Goal: Task Accomplishment & Management: Complete application form

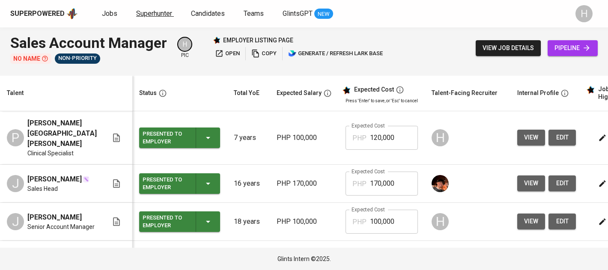
click at [148, 10] on span "Superhunter" at bounding box center [154, 13] width 36 height 8
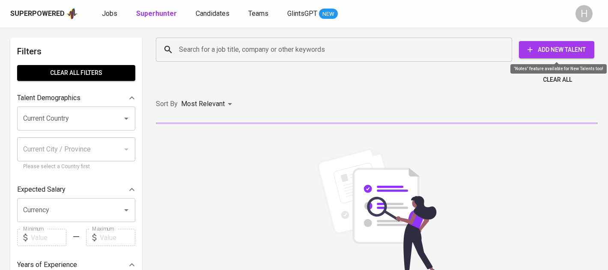
click at [533, 51] on span "Add New Talent" at bounding box center [557, 50] width 62 height 11
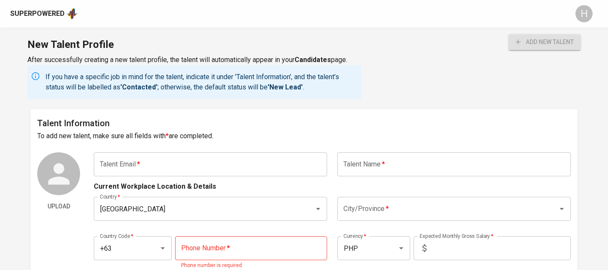
click at [183, 159] on input "text" at bounding box center [210, 164] width 233 height 24
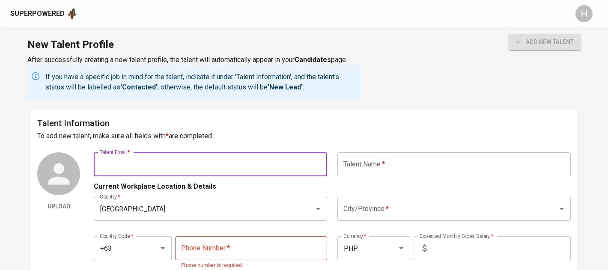
paste input "sophiaquerijero@gmail.com"
type input "sophiaquerijero@gmail.com"
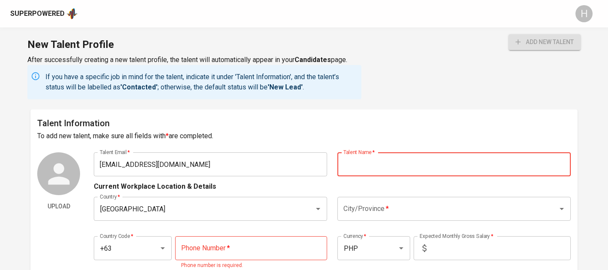
paste input "[PERSON_NAME]"
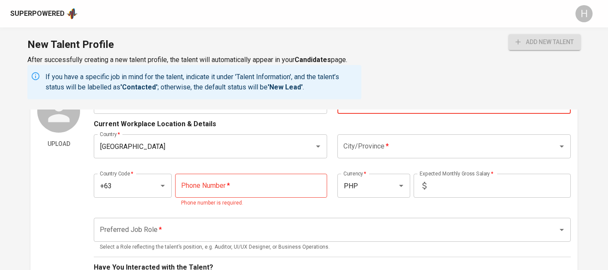
scroll to position [68, 0]
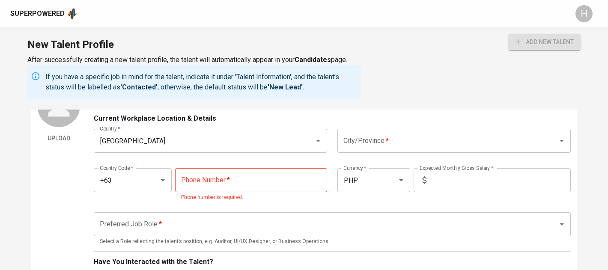
type input "[PERSON_NAME]"
click at [391, 137] on input "City/Province   *" at bounding box center [442, 141] width 202 height 16
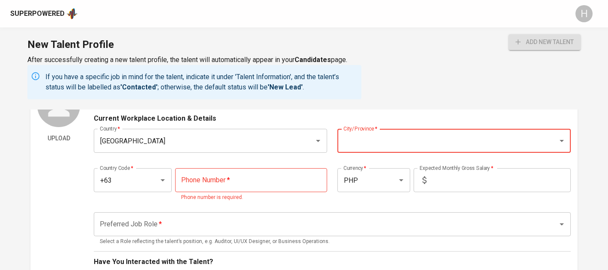
click at [277, 176] on input "tel" at bounding box center [251, 180] width 152 height 24
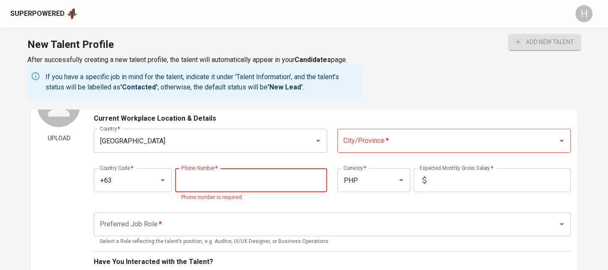
paste input "917-831-3007"
type input "917-831-3007"
click at [369, 153] on div "Country   * Philippines Country * City/Province   * City/Province *" at bounding box center [332, 141] width 477 height 34
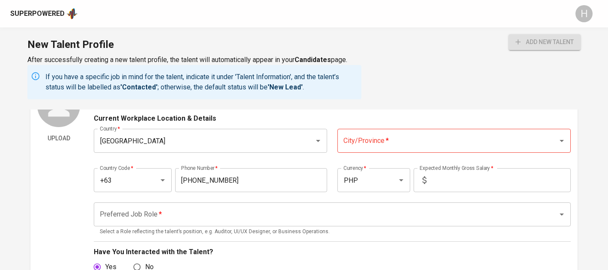
click at [367, 144] on input "City/Province   *" at bounding box center [442, 141] width 202 height 16
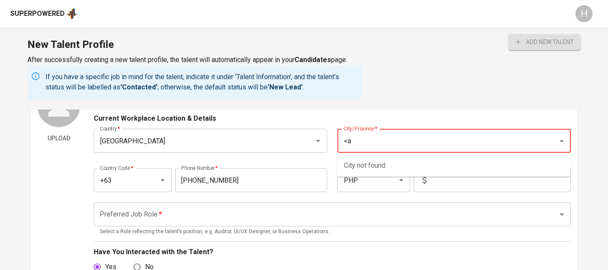
type input "<"
type input "Makati"
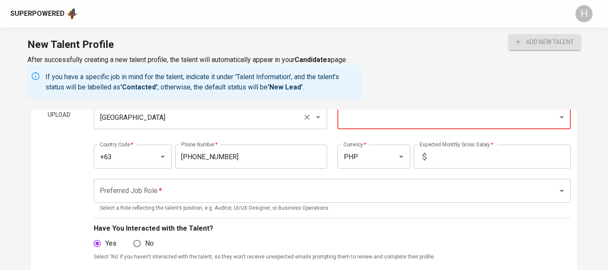
scroll to position [93, 0]
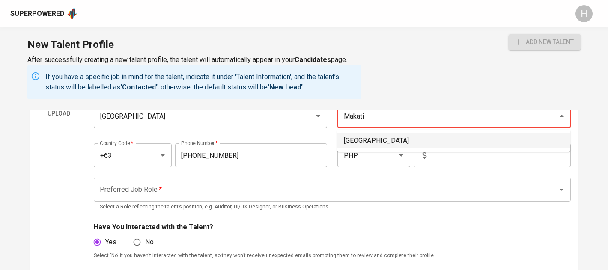
click at [371, 136] on li "Makati City" at bounding box center [453, 140] width 233 height 15
type input "Makati City"
click at [445, 155] on input "text" at bounding box center [500, 155] width 141 height 24
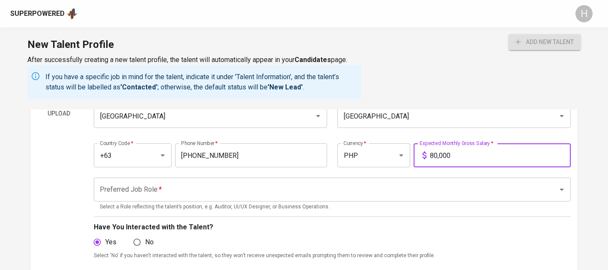
click at [397, 179] on div "Preferred Job Role *" at bounding box center [332, 190] width 477 height 24
type input "80,000"
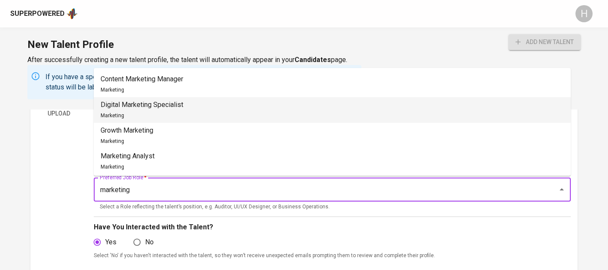
click at [264, 113] on li "Digital Marketing Specialist Marketing" at bounding box center [332, 110] width 477 height 26
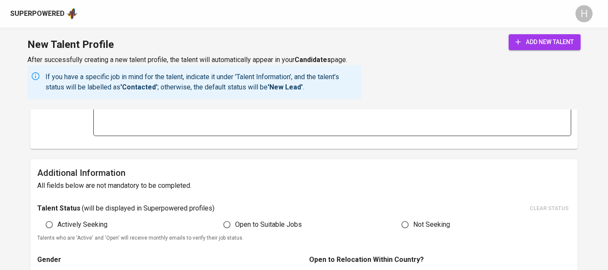
scroll to position [400, 0]
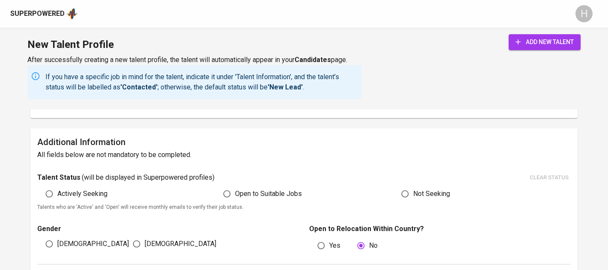
type input "Digital Marketing Specialist"
click at [86, 196] on span "Actively Seeking" at bounding box center [82, 194] width 50 height 10
click at [57, 196] on input "Actively Seeking" at bounding box center [49, 194] width 16 height 16
radio input "true"
click at [143, 236] on input "[DEMOGRAPHIC_DATA]" at bounding box center [136, 244] width 16 height 16
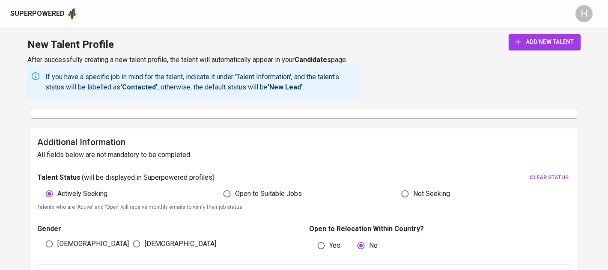
radio input "true"
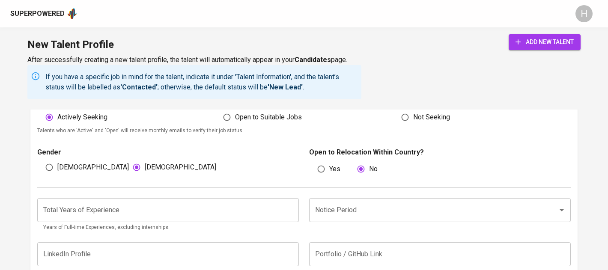
scroll to position [487, 0]
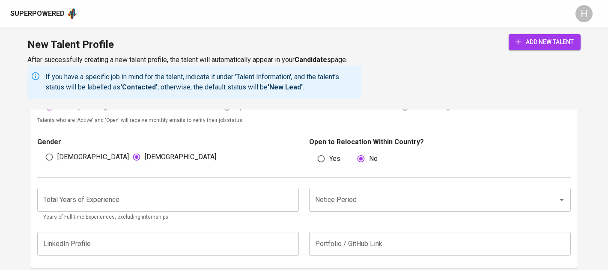
click at [560, 199] on icon "Open" at bounding box center [562, 200] width 10 height 10
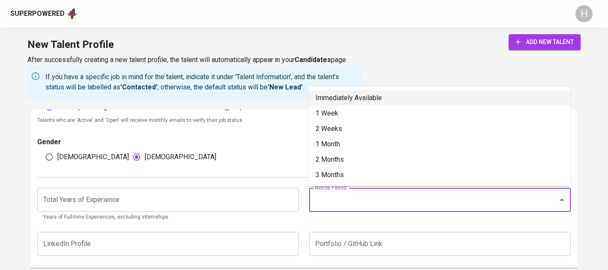
click at [336, 94] on li "Immediately Available" at bounding box center [440, 97] width 262 height 15
type input "Immediately Available"
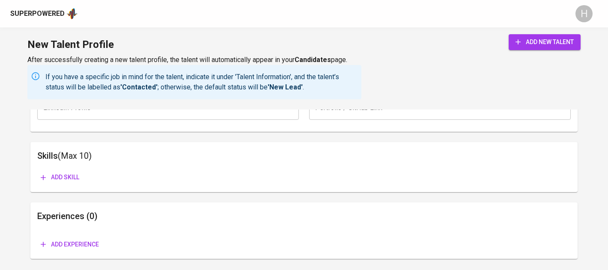
scroll to position [647, 0]
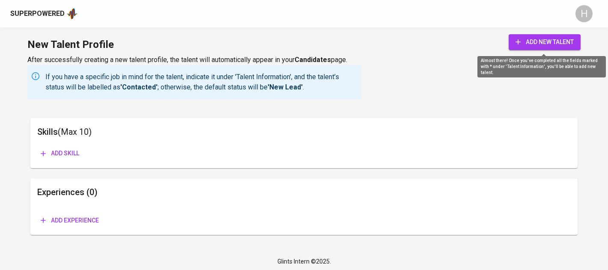
click at [563, 36] on button "add new talent" at bounding box center [545, 42] width 72 height 16
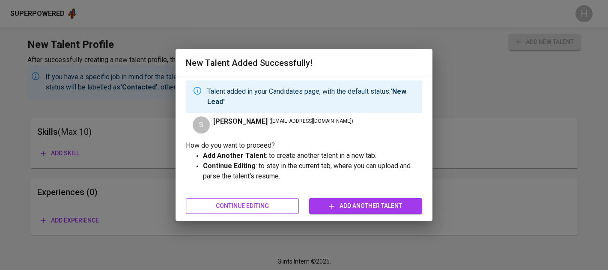
click at [235, 200] on button "Continue Editing" at bounding box center [242, 206] width 113 height 16
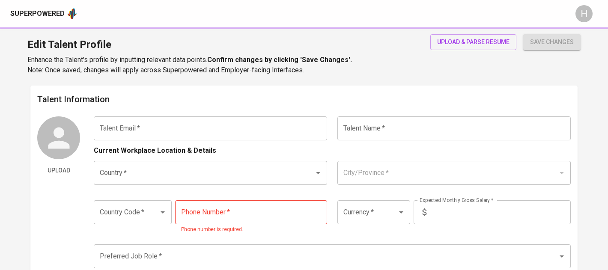
type input "[EMAIL_ADDRESS][DOMAIN_NAME]"
type input "[PERSON_NAME]"
type input "[GEOGRAPHIC_DATA]"
type input "Makati City"
type input "+63"
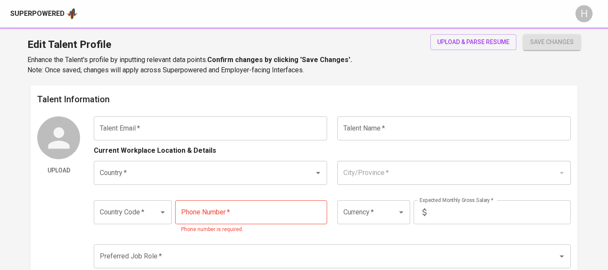
type input "917-831-3007"
type input "PHP"
type input "80,000"
type input "Digital Marketing Specialist"
radio input "true"
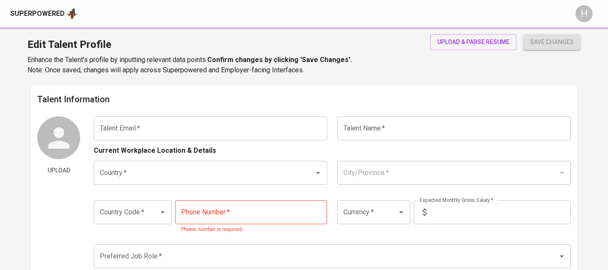
radio input "true"
type input "Immediately Available"
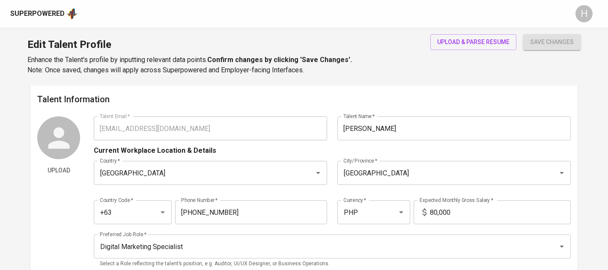
click at [474, 51] on div "upload & parse resume" at bounding box center [473, 54] width 86 height 41
click at [471, 39] on span "upload & parse resume" at bounding box center [473, 42] width 72 height 11
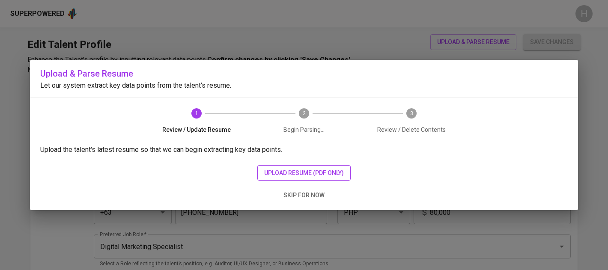
click at [268, 176] on span "upload resume (pdf only)" at bounding box center [304, 173] width 80 height 11
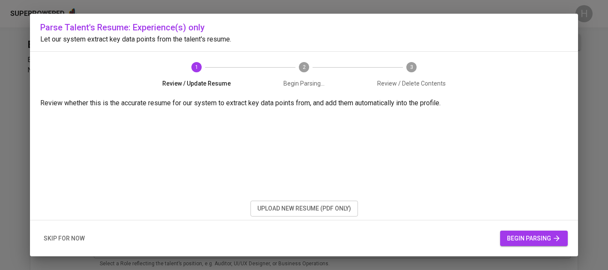
click at [511, 245] on button "begin parsing" at bounding box center [534, 239] width 68 height 16
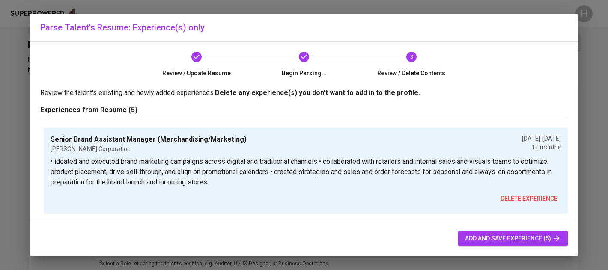
click at [480, 243] on span "add and save experience (5)" at bounding box center [513, 238] width 96 height 11
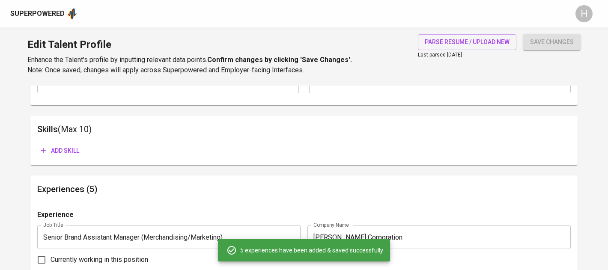
scroll to position [424, 0]
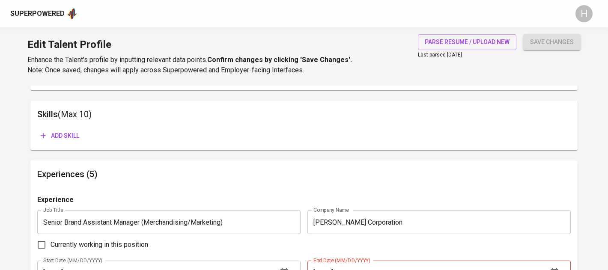
click at [59, 134] on span "Add skill" at bounding box center [60, 136] width 39 height 11
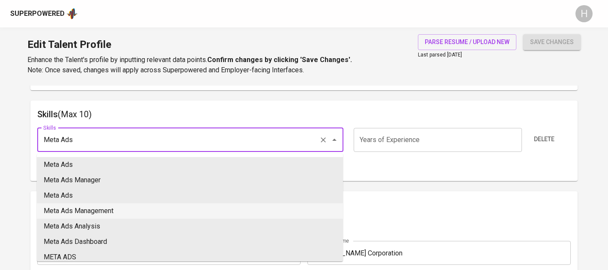
click at [142, 210] on li "Meta Ads Management" at bounding box center [190, 210] width 306 height 15
type input "Meta Ads Management"
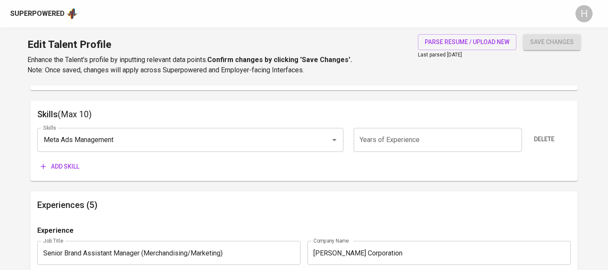
click at [63, 164] on span "Add skill" at bounding box center [60, 166] width 39 height 11
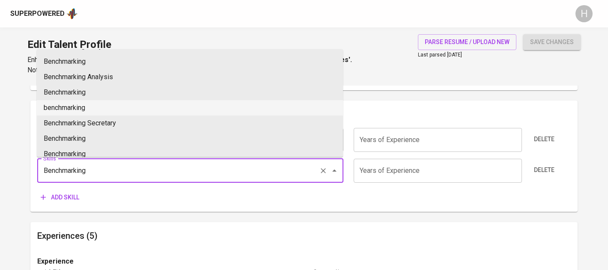
scroll to position [46, 0]
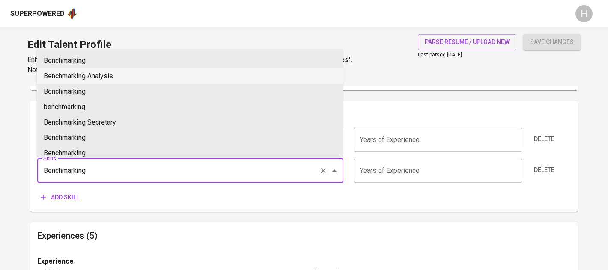
click at [117, 81] on li "Benchmarking Analysis" at bounding box center [190, 76] width 306 height 15
type input "Benchmarking Analysis"
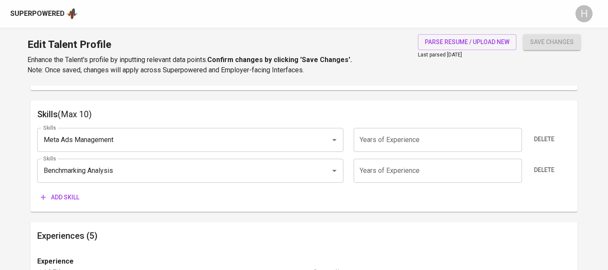
click at [62, 195] on span "Add skill" at bounding box center [60, 197] width 39 height 11
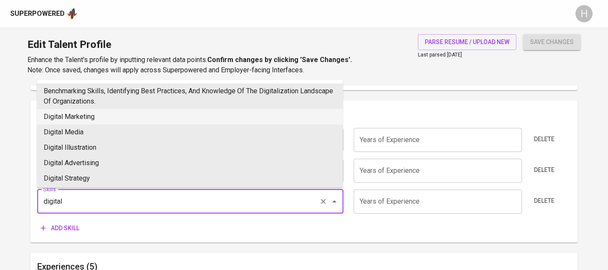
click at [90, 116] on li "Digital Marketing" at bounding box center [190, 116] width 306 height 15
type input "Digital Marketing"
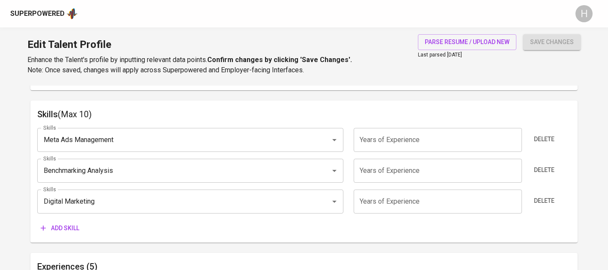
click at [76, 226] on span "Add skill" at bounding box center [60, 228] width 39 height 11
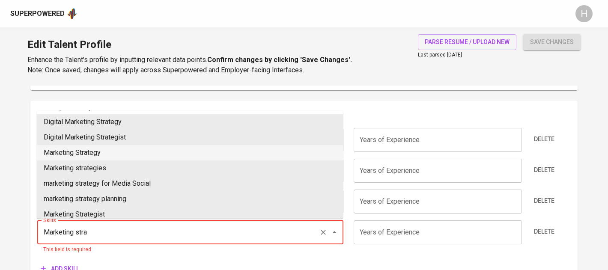
click at [114, 158] on li "Marketing Strategy" at bounding box center [190, 152] width 306 height 15
type input "Marketing Strategy"
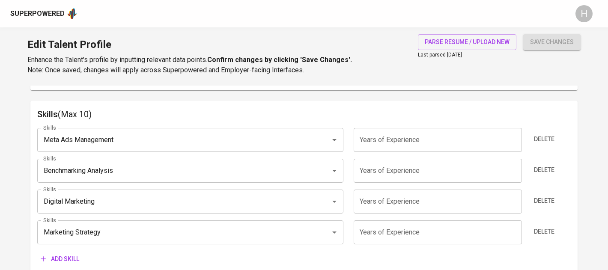
click at [71, 253] on button "Add skill" at bounding box center [59, 259] width 45 height 16
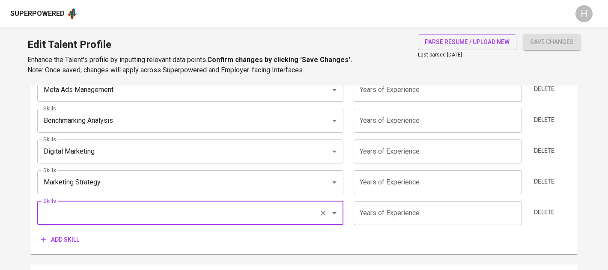
scroll to position [487, 0]
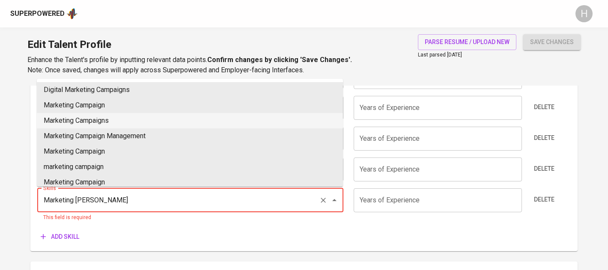
click at [110, 122] on li "Marketing Campaigns" at bounding box center [190, 120] width 306 height 15
type input "Marketing Campaigns"
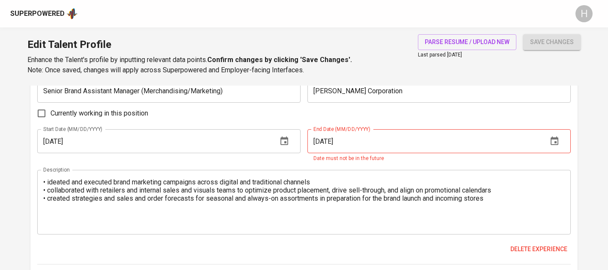
scroll to position [712, 0]
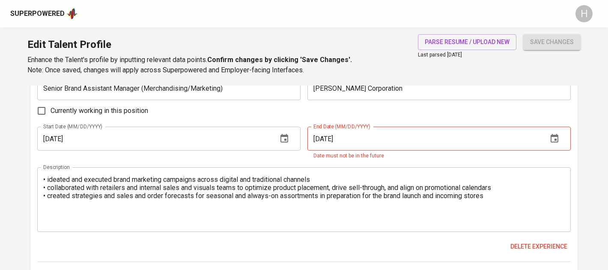
click at [355, 137] on input "12/01/2025" at bounding box center [423, 139] width 233 height 24
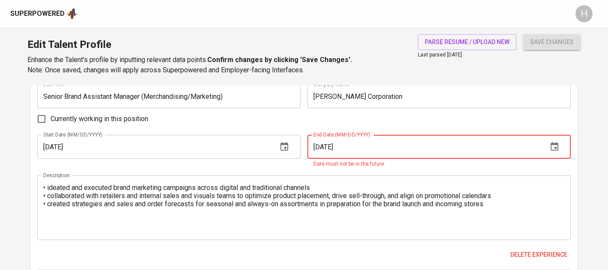
scroll to position [697, 0]
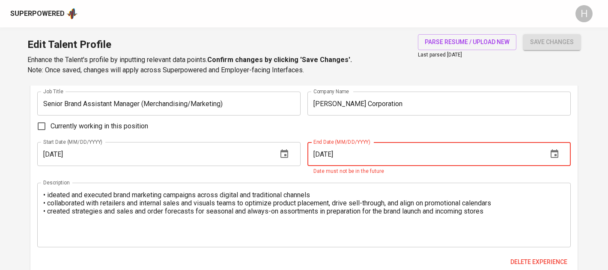
click at [322, 153] on input "12/01/2025" at bounding box center [423, 154] width 233 height 24
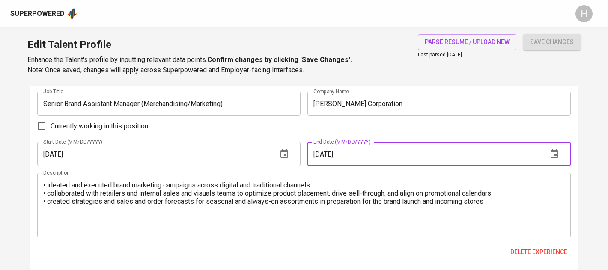
type input "06/01/2025"
click at [113, 158] on input "01/01/2025" at bounding box center [153, 154] width 233 height 24
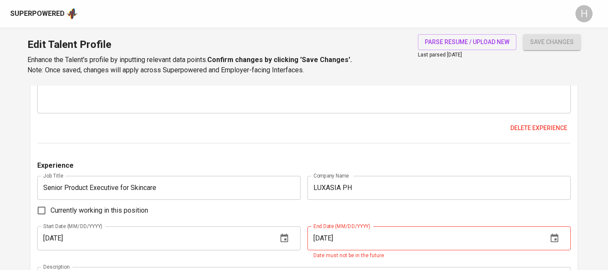
scroll to position [703, 0]
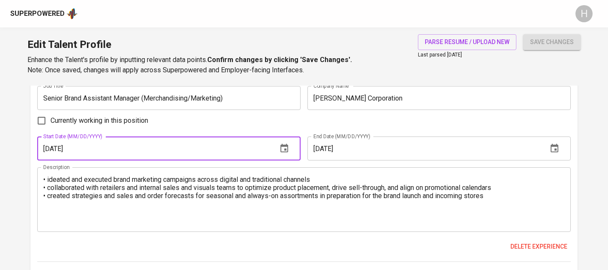
click at [336, 207] on textarea "• ideated and executed brand marketing campaigns across digital and traditional…" at bounding box center [303, 200] width 521 height 49
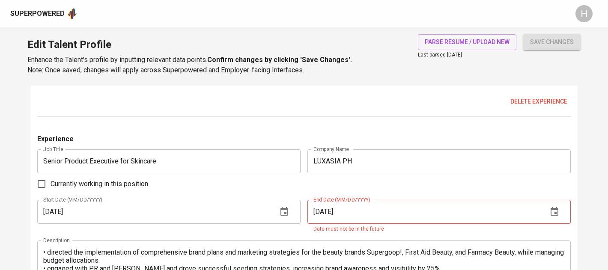
scroll to position [904, 0]
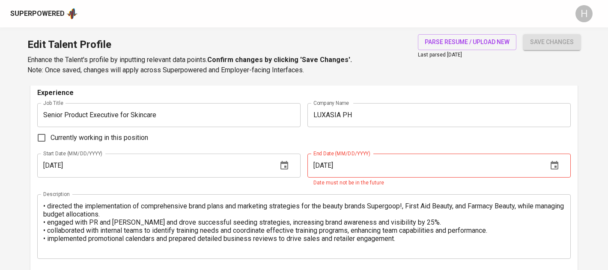
type textarea "• ideated and executed brand marketing campaigns across digital and traditional…"
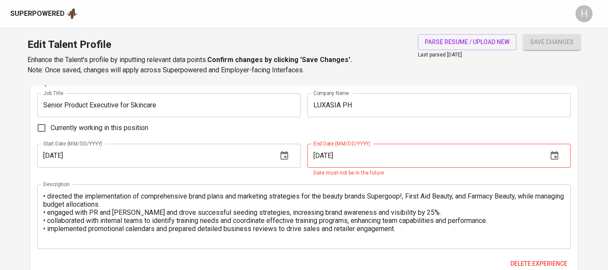
click at [49, 155] on input "[DATE]" at bounding box center [153, 156] width 233 height 24
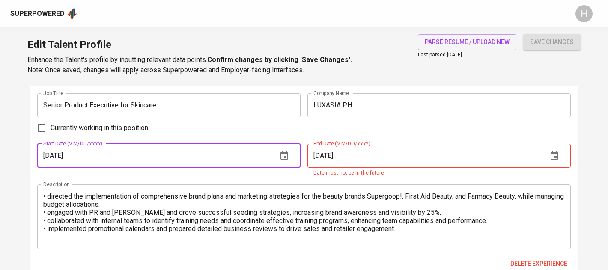
type input "04/01/2024"
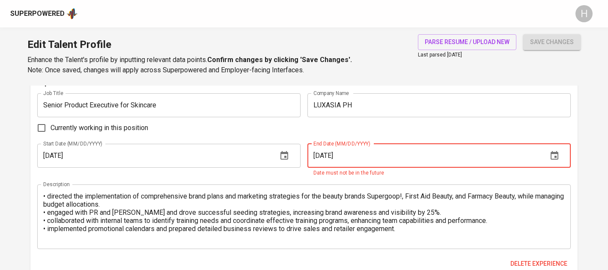
drag, startPoint x: 321, startPoint y: 153, endPoint x: 285, endPoint y: 150, distance: 36.1
click at [289, 152] on div "Start Date (MM/DD/YYYY) 04/01/2024 Start Date (MM/DD/YYYY) End Date (MM/DD/YYYY…" at bounding box center [303, 161] width 533 height 34
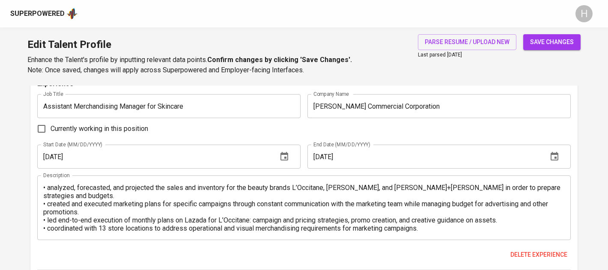
scroll to position [1125, 0]
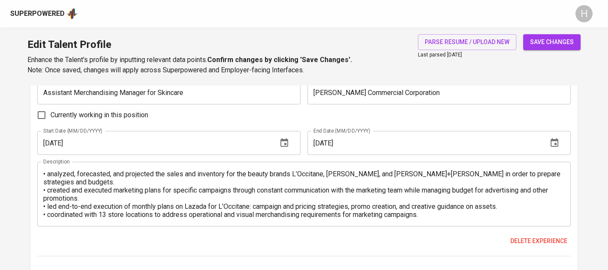
type input "01/01/2025"
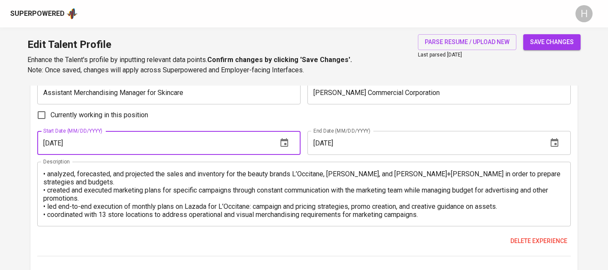
click at [51, 143] on input "[DATE]" at bounding box center [153, 143] width 233 height 24
type input "11/01/2021"
click at [374, 201] on textarea "• analyzed, forecasted, and projected the sales and inventory for the beauty br…" at bounding box center [303, 194] width 521 height 49
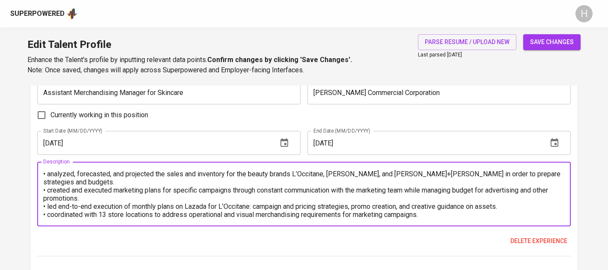
scroll to position [16, 0]
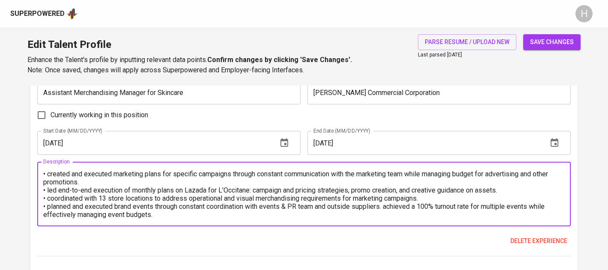
click at [557, 39] on span "save changes" at bounding box center [552, 42] width 44 height 11
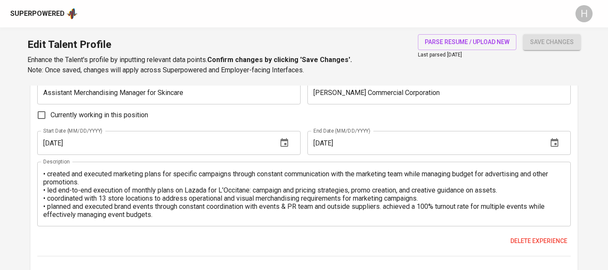
type input "Marketing Campaigns"
type input "Marketing Strategy"
type input "Benchmarking Analysis"
type input "Meta Ads Management"
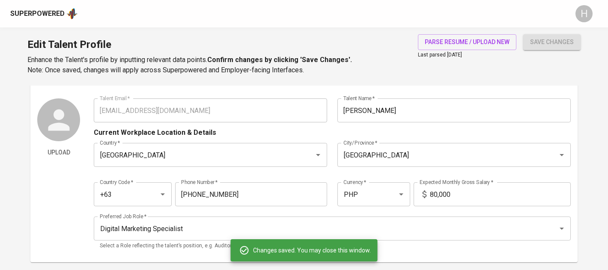
scroll to position [0, 0]
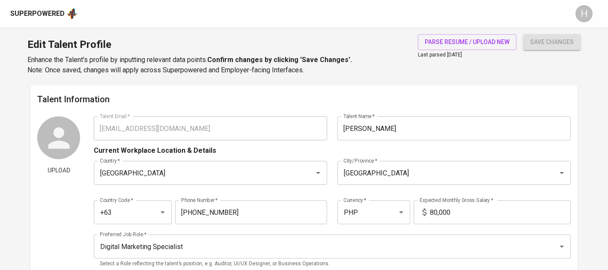
click at [89, 125] on div "Upload Talent Email   * sophiaquerijero@gmail.com Talent Email * Talent Name   …" at bounding box center [303, 194] width 533 height 157
click at [53, 6] on div "Superpowered H" at bounding box center [304, 13] width 608 height 27
click at [52, 12] on div "Superpowered" at bounding box center [37, 14] width 54 height 10
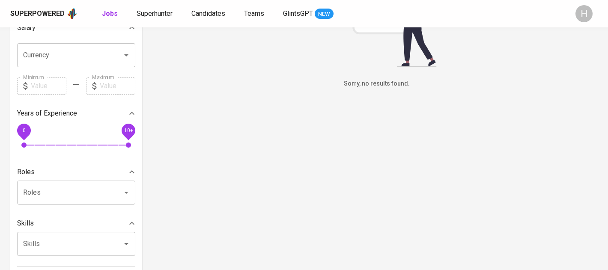
scroll to position [314, 0]
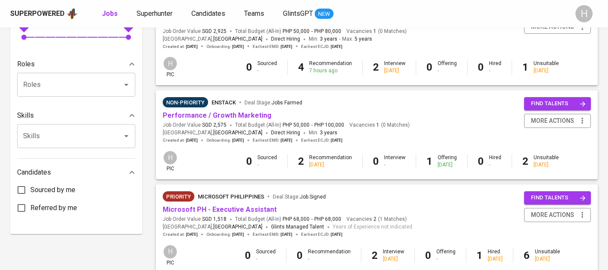
click at [277, 167] on div "0 Sourced - 2 Recommendation 16 days ago 0 Interview - 1 Offering 3 days ago 0 …" at bounding box center [402, 161] width 377 height 15
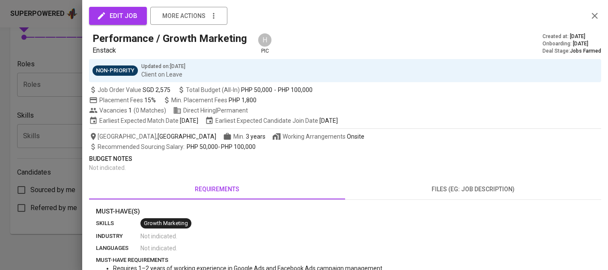
scroll to position [474, 0]
click at [31, 145] on div at bounding box center [304, 135] width 608 height 270
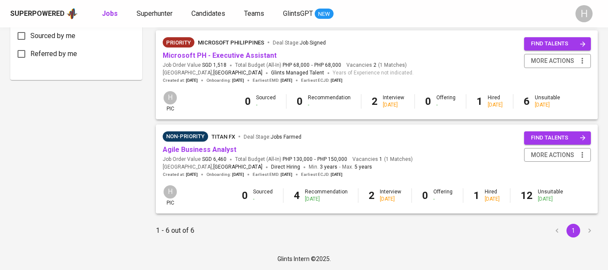
scroll to position [370, 0]
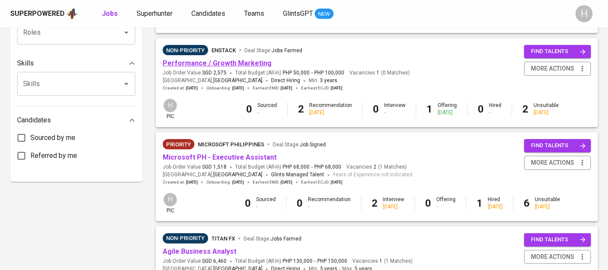
click at [204, 67] on link "Performance / Growth Marketing" at bounding box center [217, 63] width 109 height 8
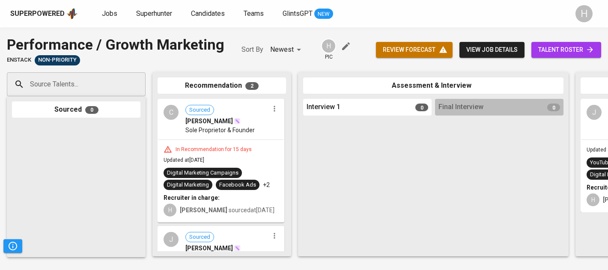
click at [92, 77] on input "Source Talents..." at bounding box center [73, 84] width 90 height 16
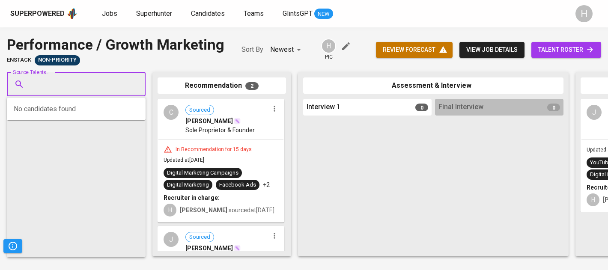
click at [89, 82] on input "Source Talents..." at bounding box center [73, 84] width 90 height 16
paste input "[EMAIL_ADDRESS][DOMAIN_NAME]"
type input "[EMAIL_ADDRESS][DOMAIN_NAME]"
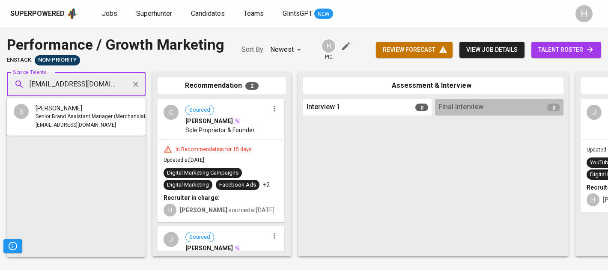
click at [86, 134] on ul "S Sophia Querijero Senior Brand Assistant Manager (Merchandising/Marketing) sop…" at bounding box center [76, 117] width 139 height 38
click at [84, 118] on span "Senior Brand Assistant Manager (Merchandising/Marketing)" at bounding box center [107, 117] width 143 height 9
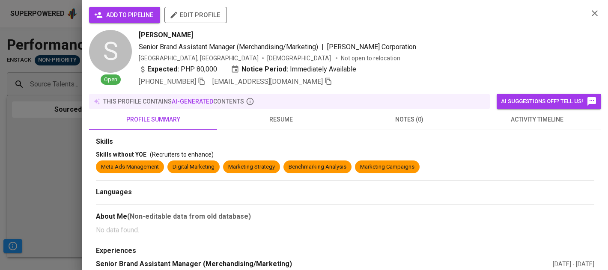
click at [145, 18] on span "add to pipeline" at bounding box center [124, 15] width 57 height 11
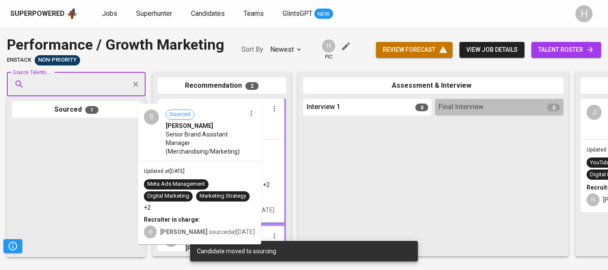
drag, startPoint x: 62, startPoint y: 158, endPoint x: 191, endPoint y: 138, distance: 131.2
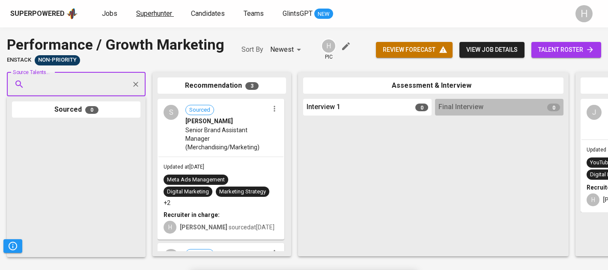
click at [156, 17] on span "Superhunter" at bounding box center [154, 13] width 36 height 8
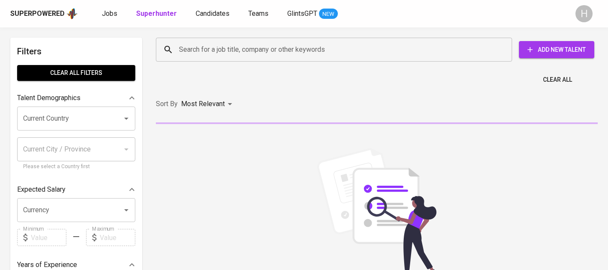
click at [285, 58] on div "Search for a job title, company or other keywords" at bounding box center [334, 50] width 356 height 24
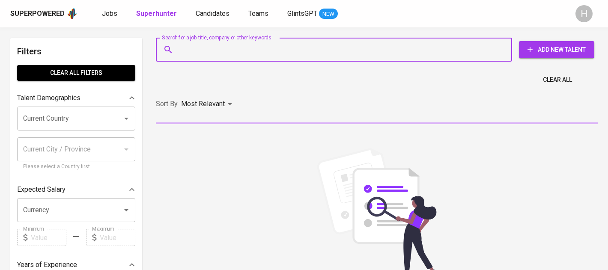
paste input "[EMAIL_ADDRESS][DOMAIN_NAME]"
type input "[EMAIL_ADDRESS][DOMAIN_NAME]"
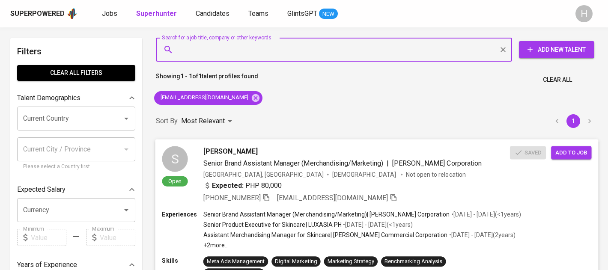
click at [575, 156] on span "Add to job" at bounding box center [571, 153] width 32 height 10
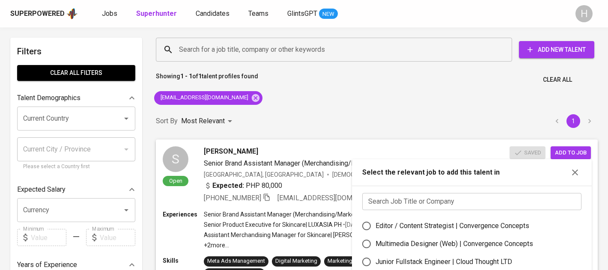
click at [435, 197] on input "text" at bounding box center [471, 201] width 219 height 17
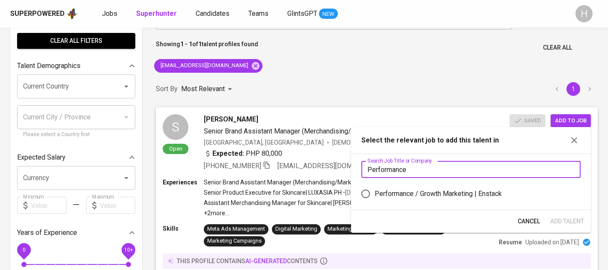
scroll to position [43, 0]
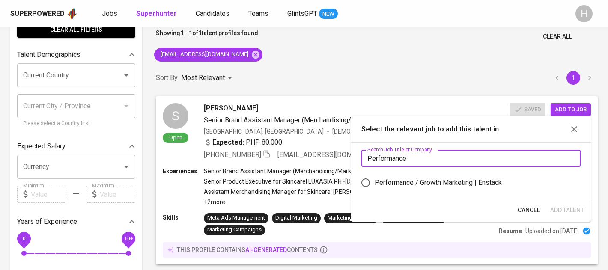
type input "Performance"
click at [423, 178] on div "Performance / Growth Marketing | Enstack" at bounding box center [438, 183] width 127 height 10
click at [375, 177] on input "Performance / Growth Marketing | Enstack" at bounding box center [366, 183] width 18 height 18
radio input "true"
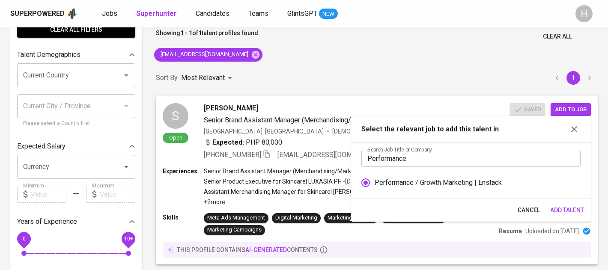
click at [567, 212] on span "Add Talent" at bounding box center [567, 210] width 34 height 11
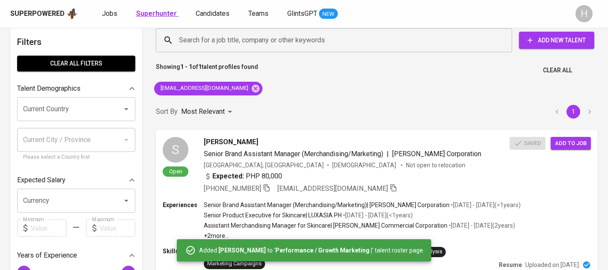
scroll to position [2, 0]
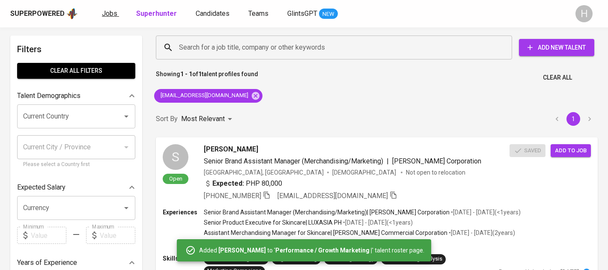
click at [115, 12] on span "Jobs" at bounding box center [109, 13] width 15 height 8
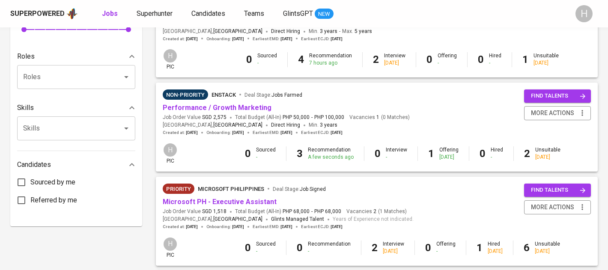
scroll to position [326, 0]
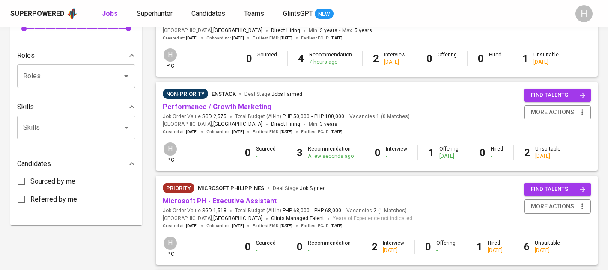
click at [227, 110] on link "Performance / Growth Marketing" at bounding box center [217, 107] width 109 height 8
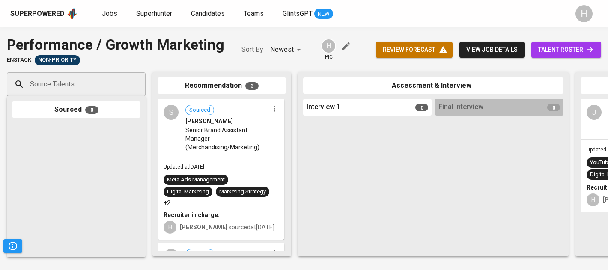
click at [558, 52] on span "talent roster" at bounding box center [566, 50] width 56 height 11
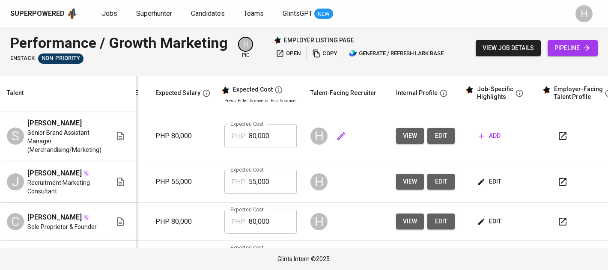
scroll to position [0, 144]
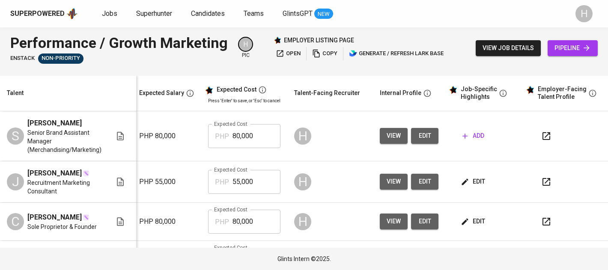
click at [476, 132] on span "add" at bounding box center [473, 136] width 22 height 11
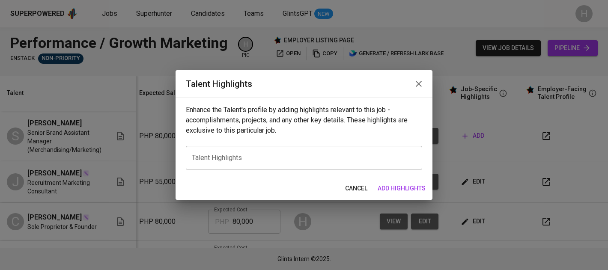
click at [276, 157] on textarea at bounding box center [304, 158] width 224 height 8
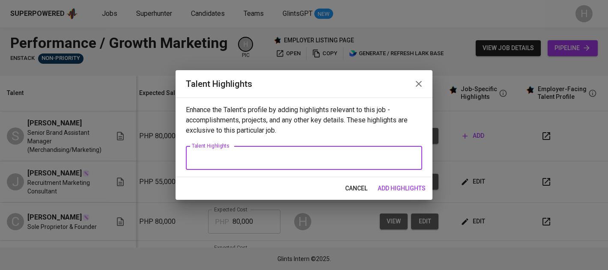
paste textarea "Sophia Querijero is an accomplished marketing professional with expertise in br…"
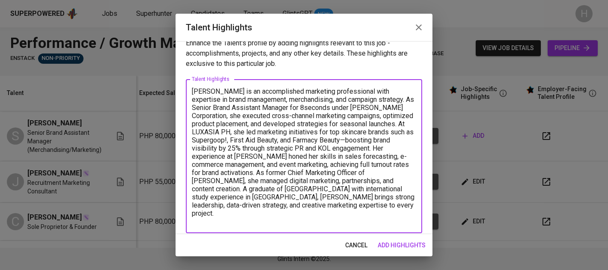
scroll to position [17, 0]
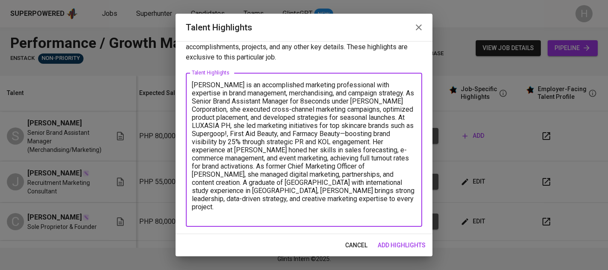
paste textarea "https://glints.sg.larksuite.com/file/EplxbqQnAowob3xXt6ElRHi9g0g"
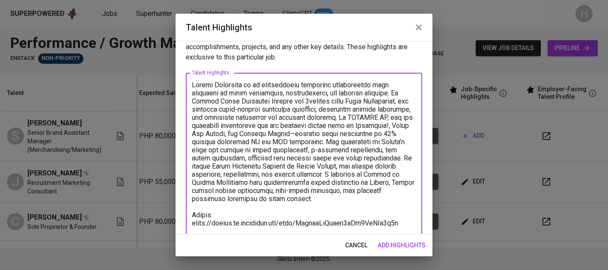
type textarea "Sophia Querijero is an accomplished marketing professional with expertise in br…"
click at [405, 241] on span "add highlights" at bounding box center [402, 245] width 48 height 11
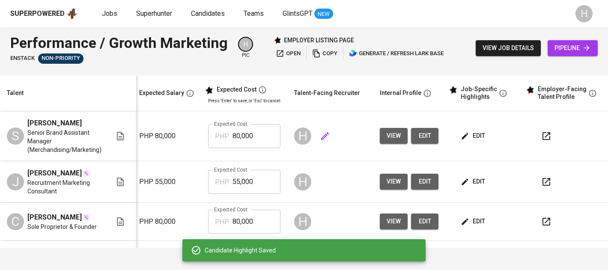
scroll to position [0, 0]
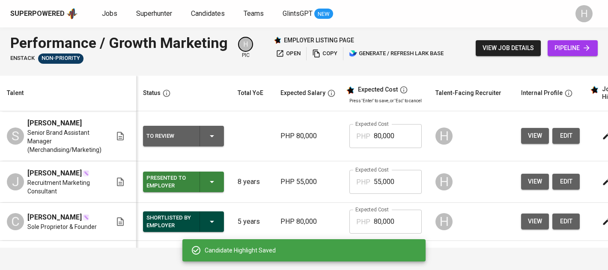
click at [207, 143] on div "To Review" at bounding box center [183, 136] width 74 height 21
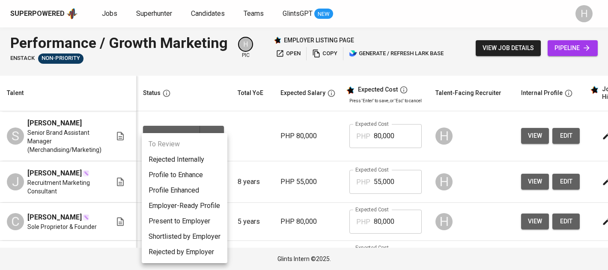
click at [181, 226] on li "Present to Employer" at bounding box center [185, 221] width 86 height 15
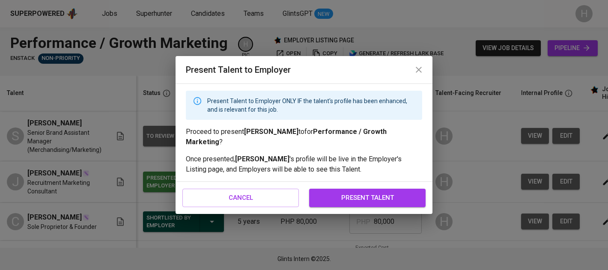
click at [331, 192] on span "present talent" at bounding box center [368, 197] width 98 height 11
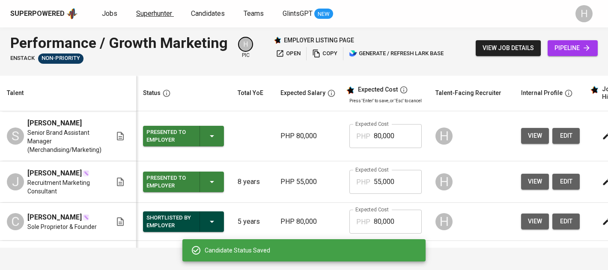
click at [153, 14] on span "Superhunter" at bounding box center [154, 13] width 36 height 8
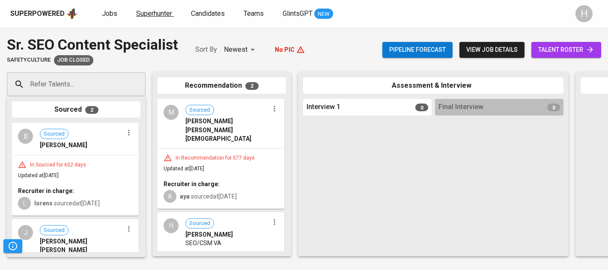
click at [161, 9] on span "Superhunter" at bounding box center [154, 13] width 36 height 8
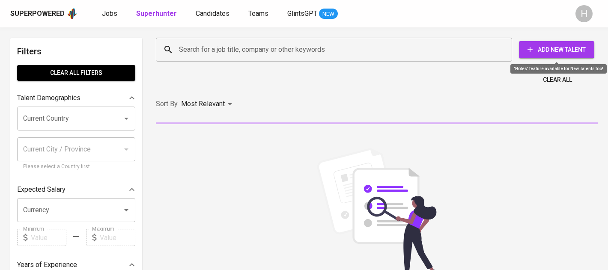
click at [541, 47] on span "Add New Talent" at bounding box center [557, 50] width 62 height 11
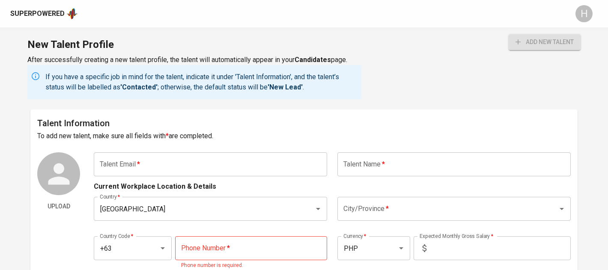
click at [245, 164] on input "text" at bounding box center [210, 164] width 233 height 24
paste input "porledennett@gmail.com"
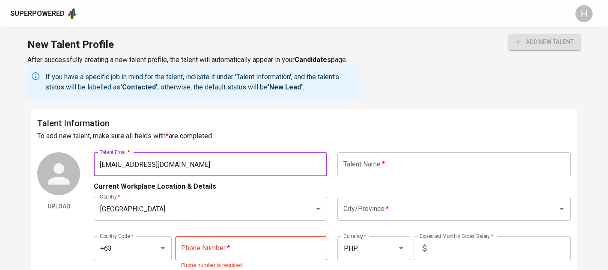
type input "porledennett@gmail.com"
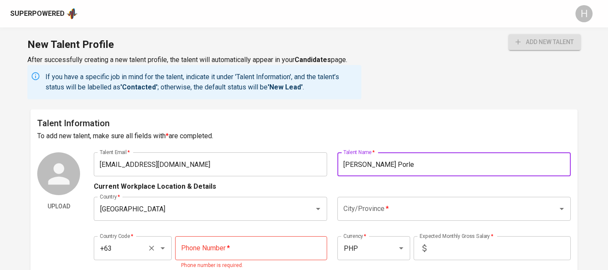
type input "[PERSON_NAME] Porle"
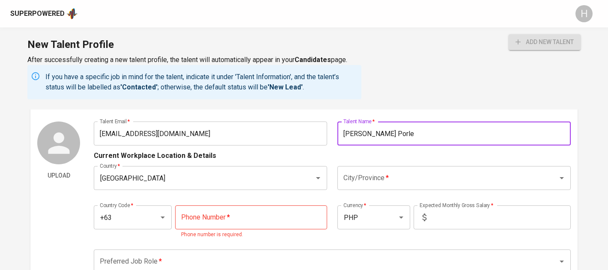
click at [226, 215] on input "tel" at bounding box center [251, 218] width 152 height 24
paste input "905-288-9076"
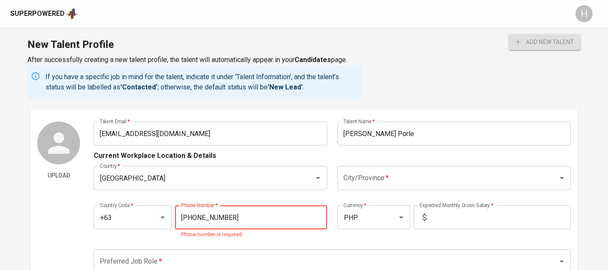
type input "905-288-9076"
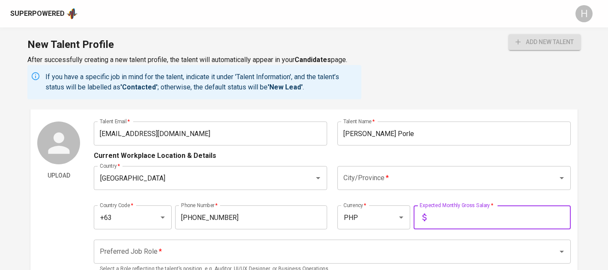
click at [360, 184] on input "City/Province   *" at bounding box center [442, 178] width 202 height 16
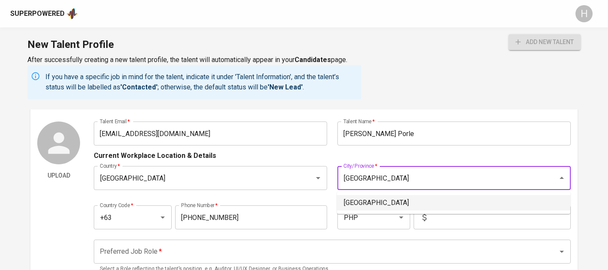
click at [399, 202] on li "Batangas" at bounding box center [453, 202] width 233 height 15
type input "Batangas"
click at [436, 217] on input "text" at bounding box center [500, 218] width 141 height 24
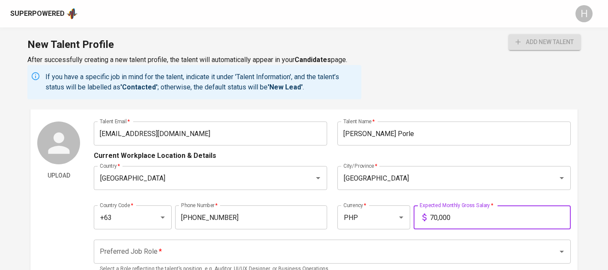
scroll to position [46, 0]
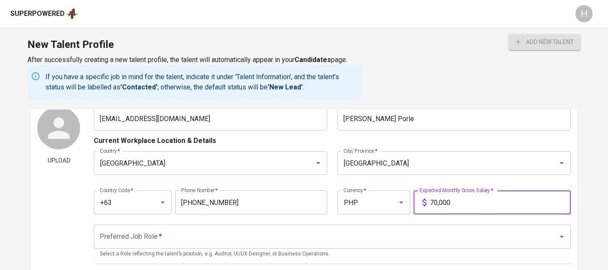
type input "70,000"
click at [378, 231] on input "Preferred Job Role   *" at bounding box center [320, 237] width 445 height 16
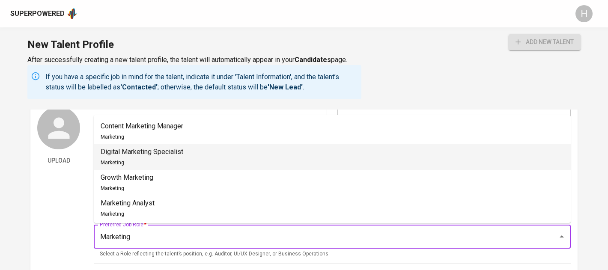
click at [174, 162] on div "Digital Marketing Specialist Marketing" at bounding box center [142, 157] width 83 height 21
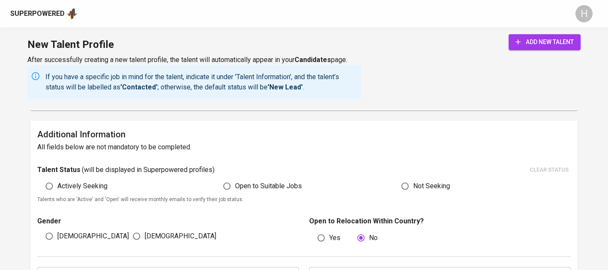
scroll to position [409, 0]
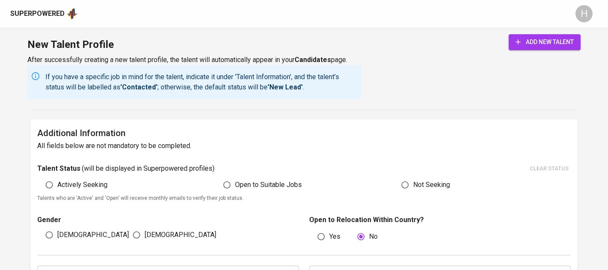
type input "Digital Marketing Specialist"
click at [90, 181] on span "Actively Seeking" at bounding box center [82, 185] width 50 height 10
click at [57, 181] on input "Actively Seeking" at bounding box center [49, 185] width 16 height 16
radio input "true"
click at [62, 235] on span "[DEMOGRAPHIC_DATA]" at bounding box center [93, 235] width 72 height 10
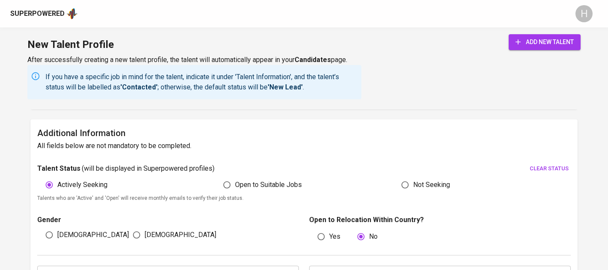
click at [57, 235] on input "[DEMOGRAPHIC_DATA]" at bounding box center [49, 235] width 16 height 16
radio input "true"
click at [526, 41] on span "add new talent" at bounding box center [544, 42] width 58 height 11
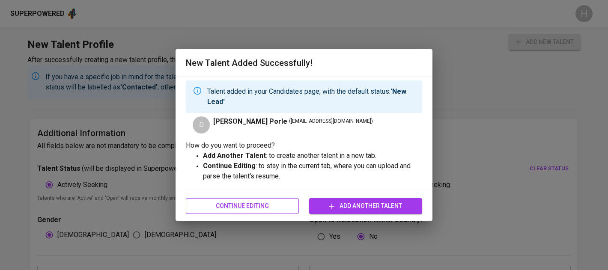
click at [261, 200] on button "Continue Editing" at bounding box center [242, 206] width 113 height 16
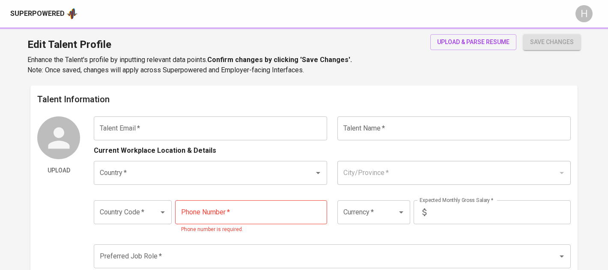
type input "porledennett@gmail.com"
type input "[PERSON_NAME] Porle"
type input "[GEOGRAPHIC_DATA]"
type input "Batangas"
type input "+63"
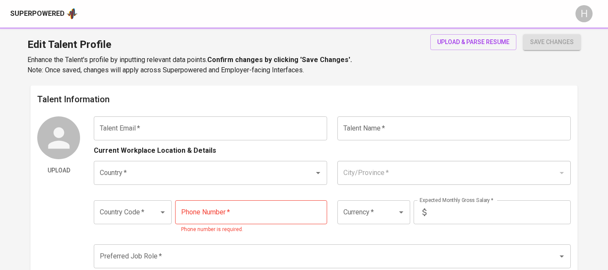
type input "905-288-9076"
type input "PHP"
type input "70,000"
type input "Digital Marketing Specialist"
radio input "true"
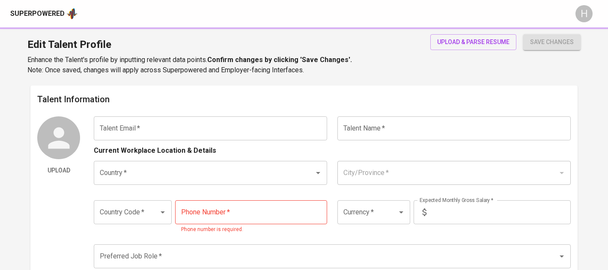
radio input "true"
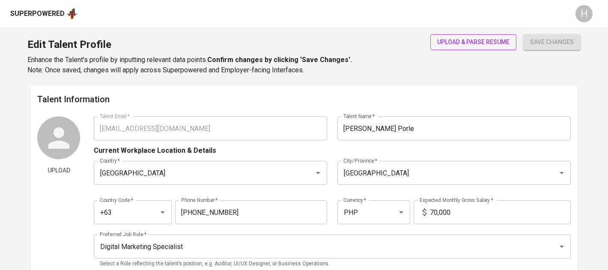
click at [441, 39] on span "upload & parse resume" at bounding box center [473, 42] width 72 height 11
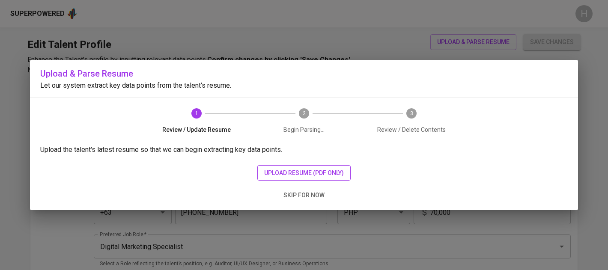
click at [311, 170] on span "upload resume (pdf only)" at bounding box center [304, 173] width 80 height 11
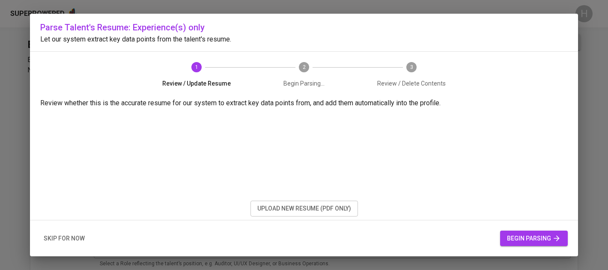
click at [508, 231] on button "begin parsing" at bounding box center [534, 239] width 68 height 16
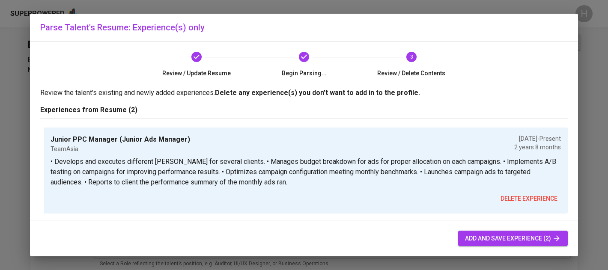
click at [484, 239] on span "add and save experience (2)" at bounding box center [513, 238] width 96 height 11
click at [477, 232] on button "add and save experience (2)" at bounding box center [513, 239] width 110 height 16
click at [471, 239] on span "add and save experience (2)" at bounding box center [513, 238] width 96 height 11
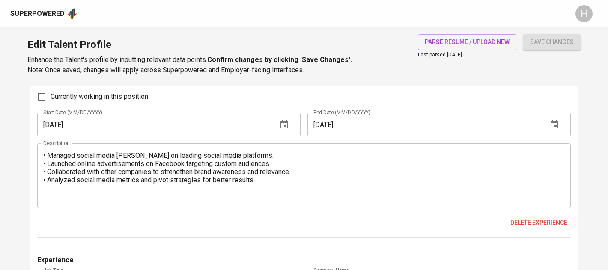
scroll to position [997, 0]
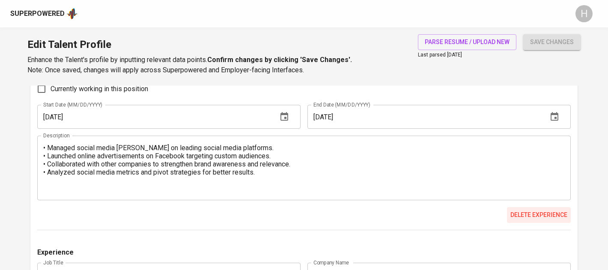
click at [541, 212] on span "Delete experience" at bounding box center [538, 215] width 57 height 11
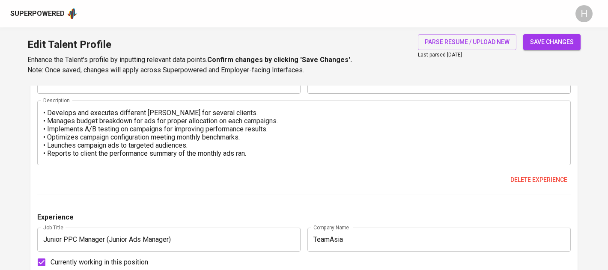
scroll to position [616, 0]
click at [510, 179] on span "Delete experience" at bounding box center [538, 179] width 57 height 11
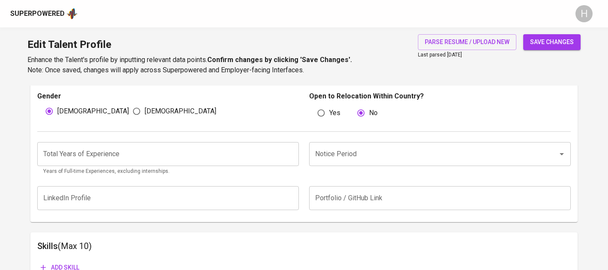
scroll to position [305, 0]
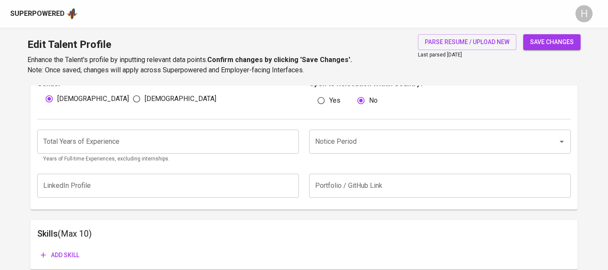
click at [106, 146] on input "number" at bounding box center [168, 142] width 262 height 24
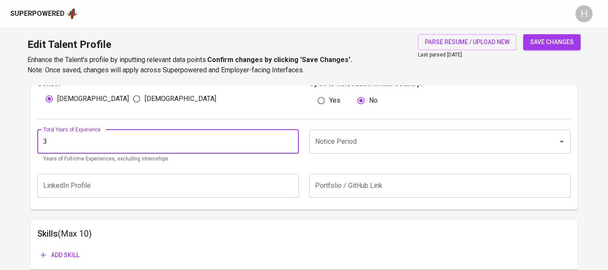
type input "3"
click at [350, 139] on input "Notice Period" at bounding box center [428, 142] width 230 height 16
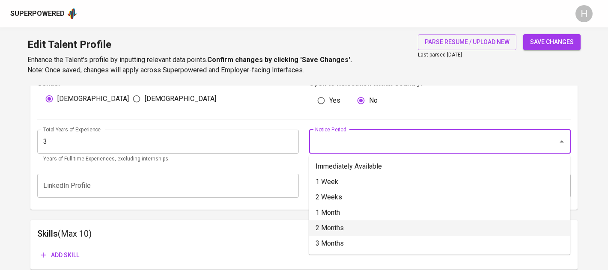
click at [355, 233] on li "2 Months" at bounding box center [440, 227] width 262 height 15
type input "2 Months"
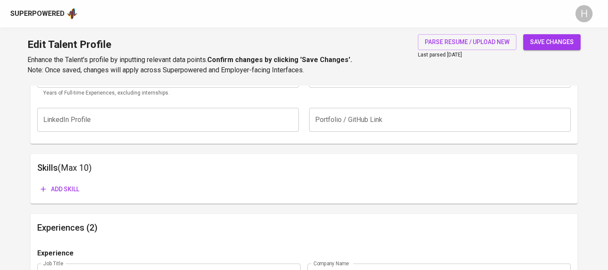
scroll to position [428, 0]
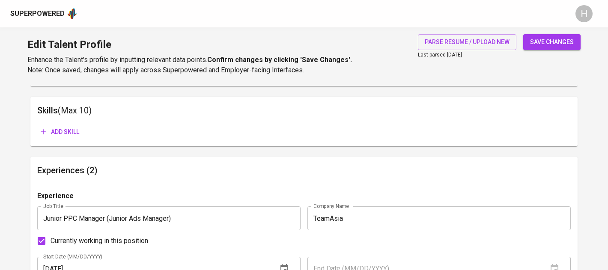
click at [76, 132] on span "Add skill" at bounding box center [60, 132] width 39 height 11
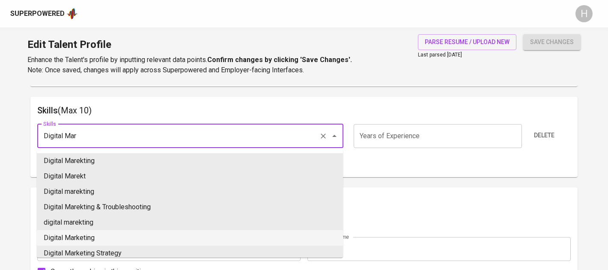
click at [80, 241] on li "Digital Marketing" at bounding box center [190, 237] width 306 height 15
type input "Digital Marketing"
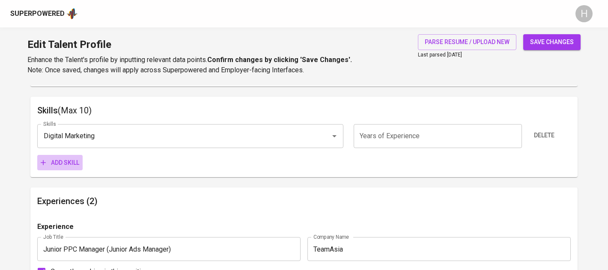
click at [69, 167] on span "Add skill" at bounding box center [60, 163] width 39 height 11
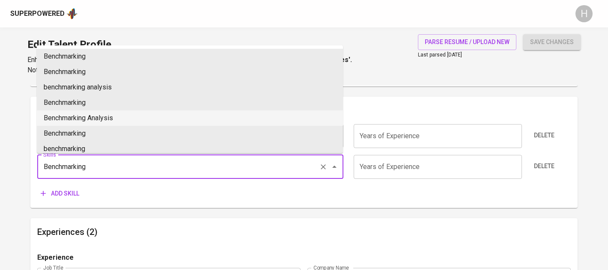
click at [107, 114] on li "Benchmarking Analysis" at bounding box center [190, 117] width 306 height 15
type input "Benchmarking Analysis"
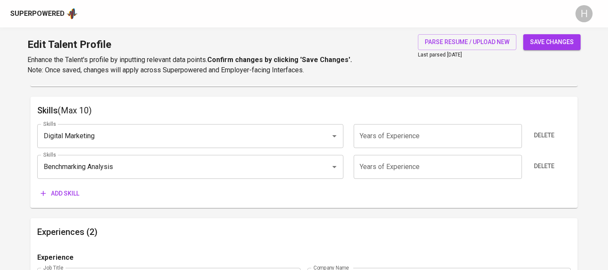
click at [68, 195] on span "Add skill" at bounding box center [60, 193] width 39 height 11
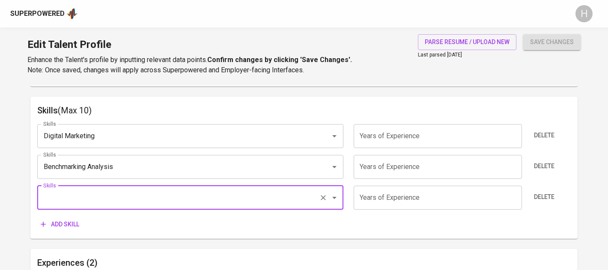
type input "C"
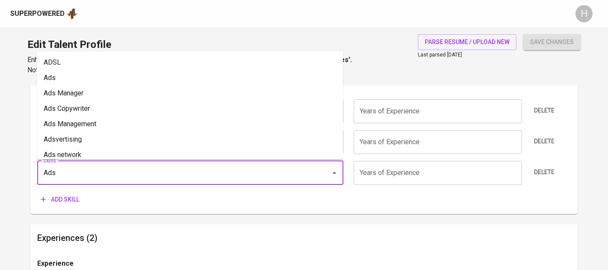
scroll to position [461, 0]
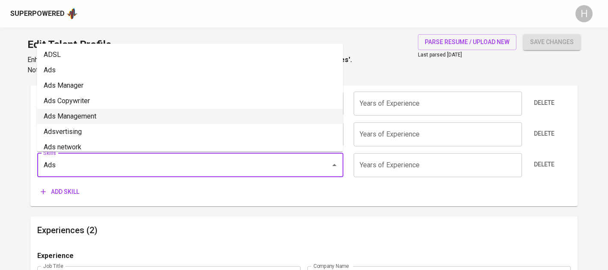
click at [108, 112] on li "Ads Management" at bounding box center [190, 116] width 306 height 15
type input "Ads Management"
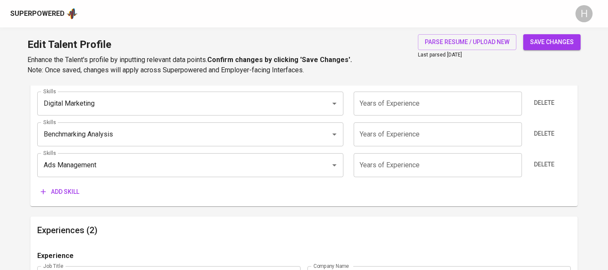
click at [66, 191] on span "Add skill" at bounding box center [60, 192] width 39 height 11
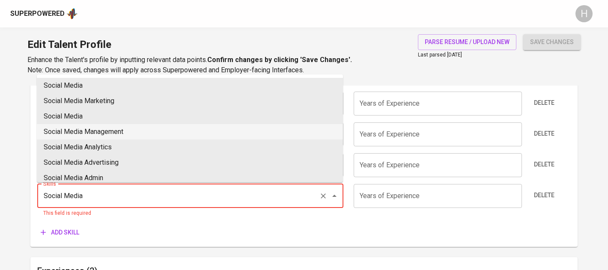
click at [131, 128] on li "Social Media Management" at bounding box center [190, 131] width 306 height 15
type input "Social Media Management"
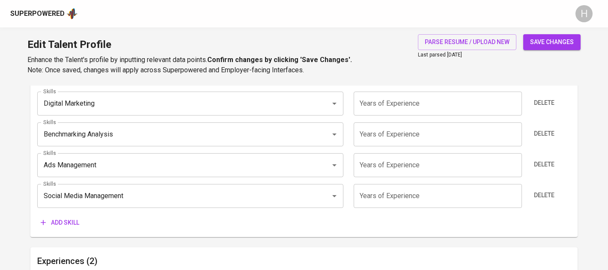
click at [68, 217] on span "Add skill" at bounding box center [60, 222] width 39 height 11
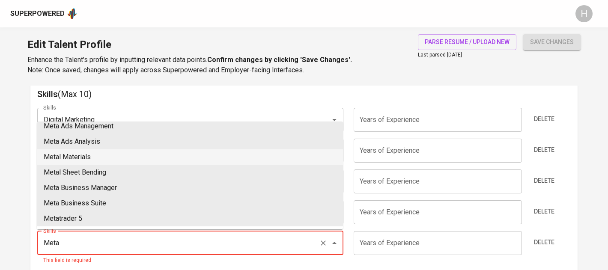
scroll to position [441, 0]
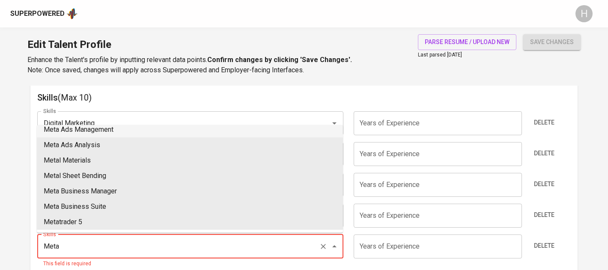
click at [111, 129] on li "Meta Ads Management" at bounding box center [190, 129] width 306 height 15
type input "Meta Ads Management"
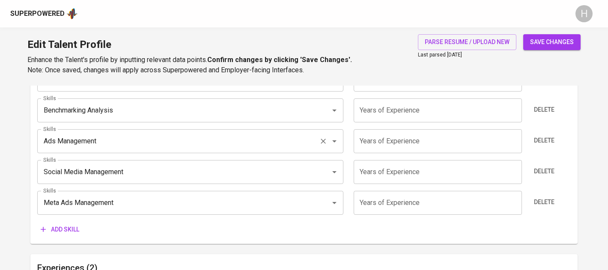
scroll to position [493, 0]
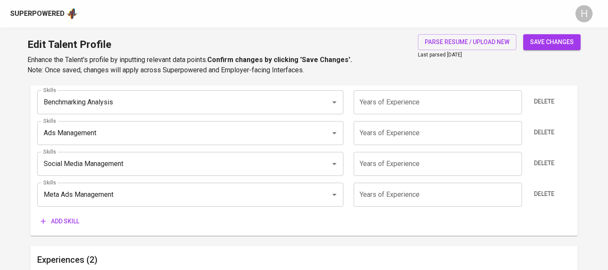
click at [70, 229] on div "Skills (Max 10) Skills Digital Marketing Skills Years of Experience Years of Ex…" at bounding box center [303, 134] width 547 height 204
click at [67, 218] on span "Add skill" at bounding box center [60, 221] width 39 height 11
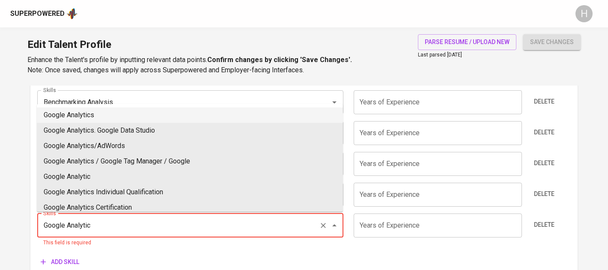
click at [102, 119] on li "Google Analytics" at bounding box center [190, 114] width 306 height 15
type input "Google Analytics"
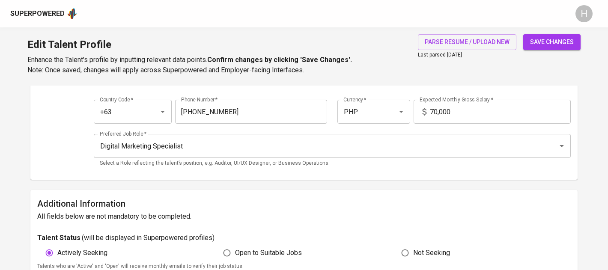
scroll to position [0, 0]
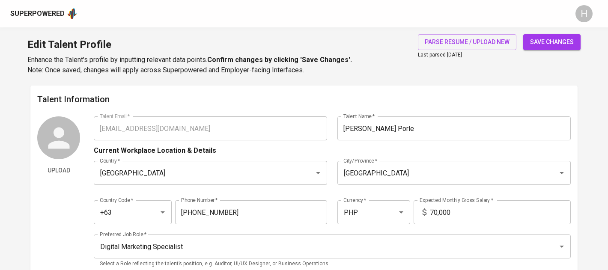
click at [535, 51] on div "save changes" at bounding box center [551, 54] width 57 height 41
click at [535, 42] on span "save changes" at bounding box center [552, 42] width 44 height 11
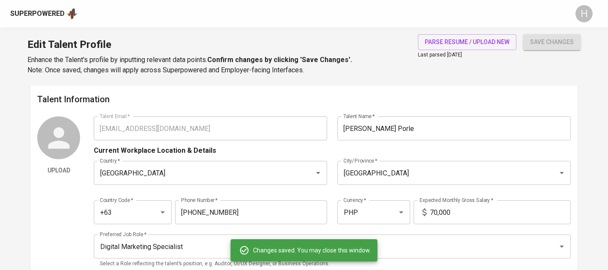
type input "Google Analytics"
type input "Meta Ads Management"
type input "Social Media Management"
type input "Ads Management"
type input "Benchmarking Analysis"
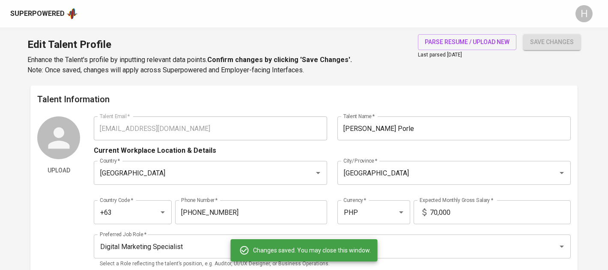
type input "Digital Marketing"
click at [62, 126] on div "Upload Talent Email   * porledennett@gmail.com Talent Email * Talent Name   * D…" at bounding box center [303, 194] width 533 height 157
click at [163, 128] on div "Upload Talent Email   * porledennett@gmail.com Talent Email * Talent Name   * D…" at bounding box center [303, 194] width 533 height 157
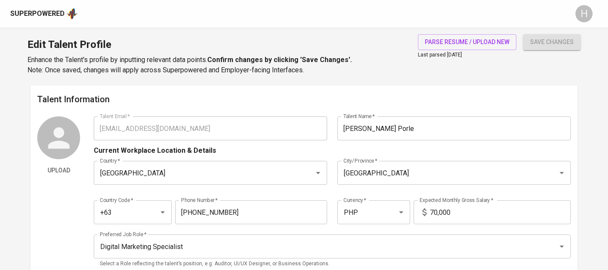
click at [63, 19] on div "Superpowered" at bounding box center [44, 13] width 68 height 13
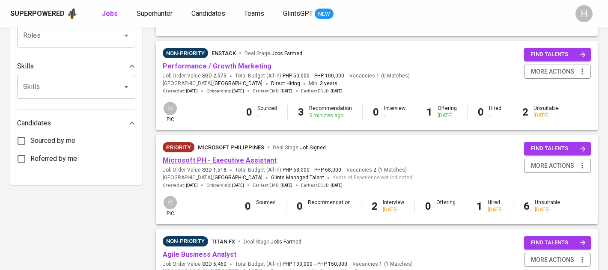
scroll to position [361, 0]
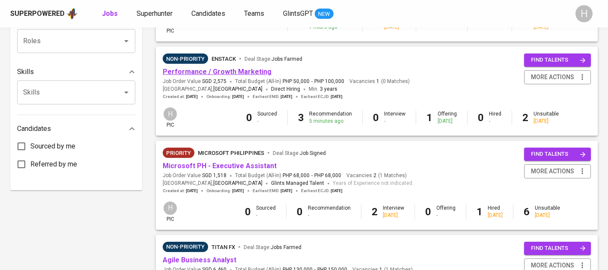
click at [214, 76] on link "Performance / Growth Marketing" at bounding box center [217, 72] width 109 height 8
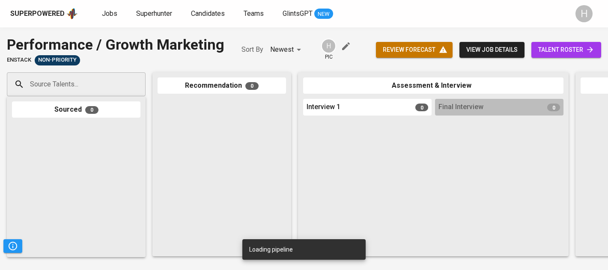
click at [115, 80] on input "Source Talents..." at bounding box center [73, 84] width 90 height 16
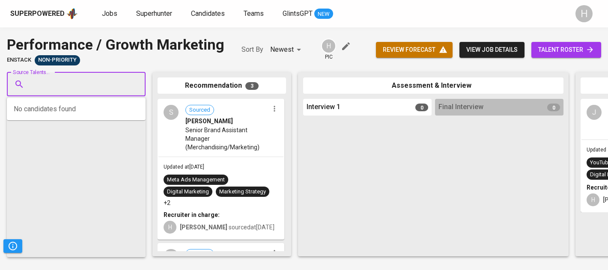
paste input "porledennett@gmail.com"
type input "porledennett@gmail.com"
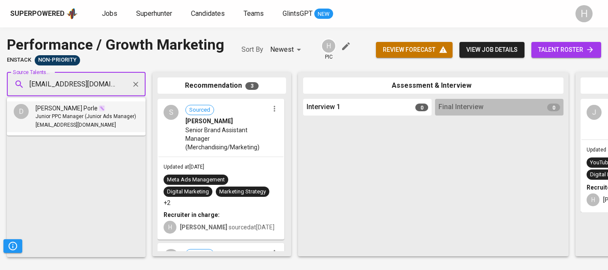
click at [78, 108] on span "[PERSON_NAME] Porle" at bounding box center [67, 108] width 62 height 9
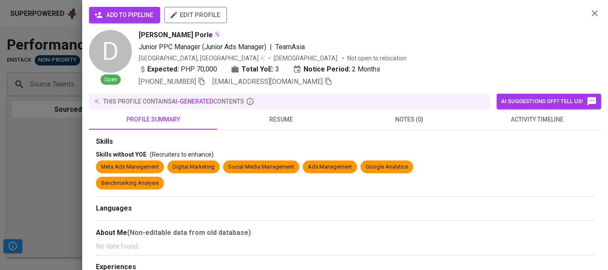
click at [140, 15] on span "add to pipeline" at bounding box center [124, 15] width 57 height 11
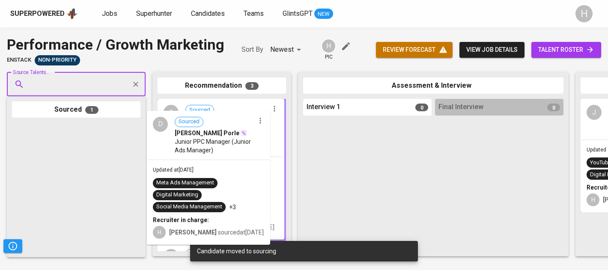
drag, startPoint x: 51, startPoint y: 153, endPoint x: 192, endPoint y: 141, distance: 142.3
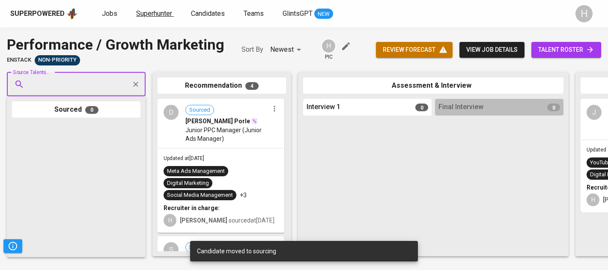
click at [155, 15] on span "Superhunter" at bounding box center [154, 13] width 36 height 8
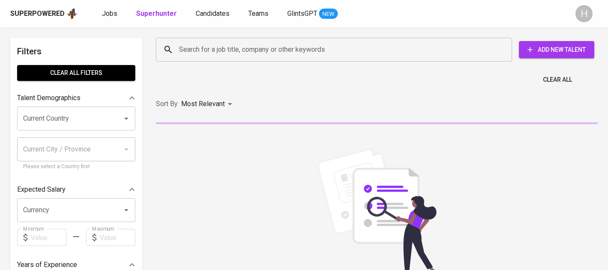
click at [351, 42] on input "Search for a job title, company or other keywords" at bounding box center [336, 50] width 319 height 16
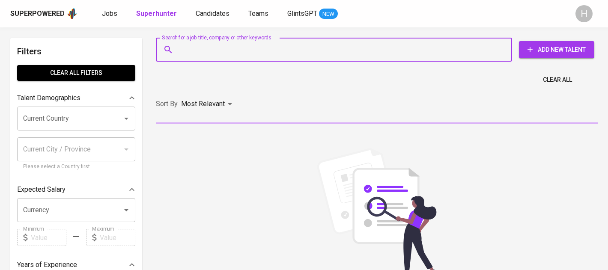
paste input "porledennett@gmail.com"
type input "porledennett@gmail.com"
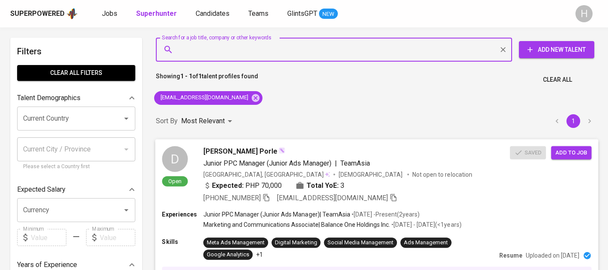
click at [575, 151] on span "Add to job" at bounding box center [571, 153] width 32 height 10
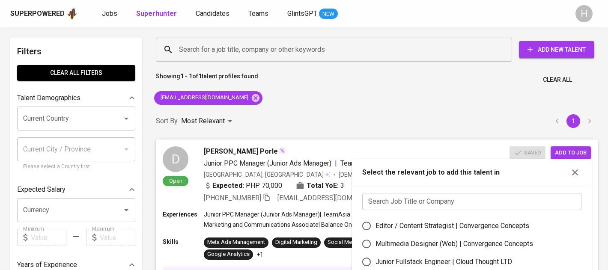
click at [449, 209] on input "text" at bounding box center [471, 201] width 219 height 17
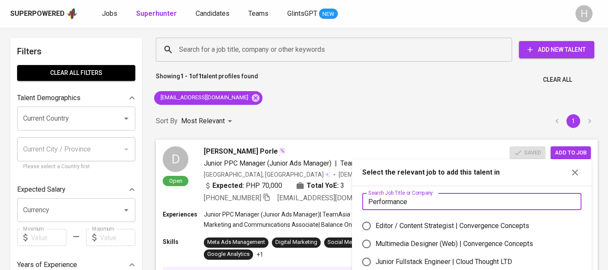
type input "Performance"
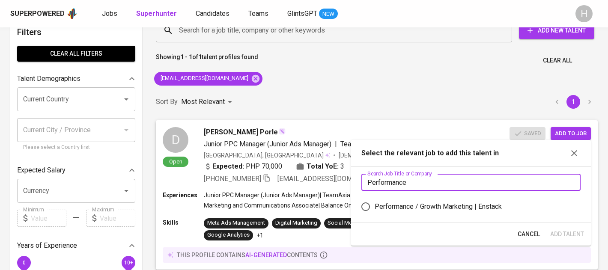
scroll to position [20, 0]
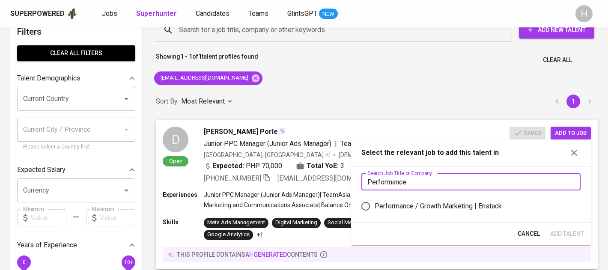
click at [475, 208] on div "Performance / Growth Marketing | Enstack" at bounding box center [438, 206] width 127 height 10
click at [375, 208] on input "Performance / Growth Marketing | Enstack" at bounding box center [366, 206] width 18 height 18
radio input "true"
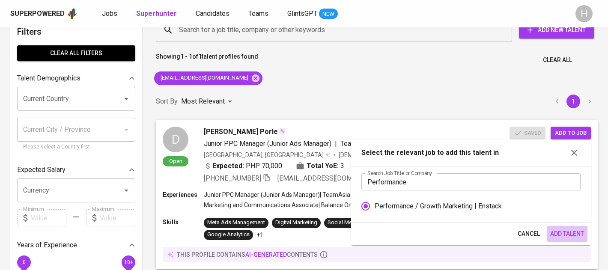
click at [562, 232] on span "Add Talent" at bounding box center [567, 234] width 34 height 11
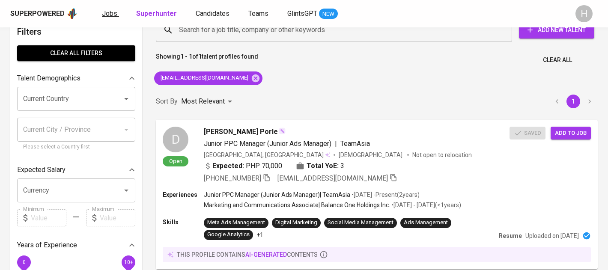
click at [109, 15] on span "Jobs" at bounding box center [109, 13] width 15 height 8
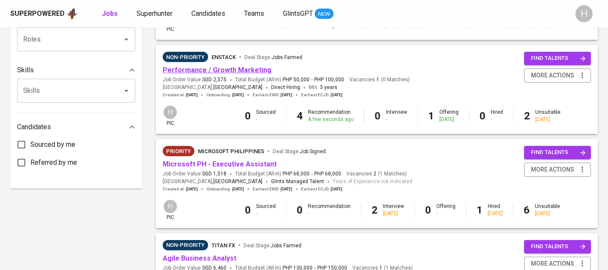
scroll to position [356, 0]
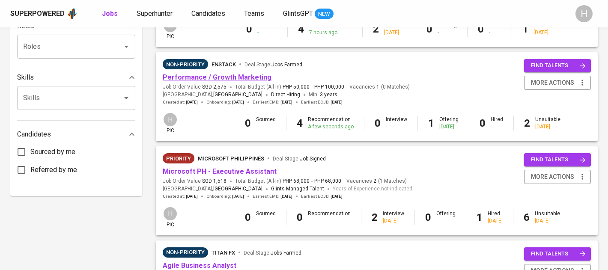
click at [197, 77] on link "Performance / Growth Marketing" at bounding box center [217, 77] width 109 height 8
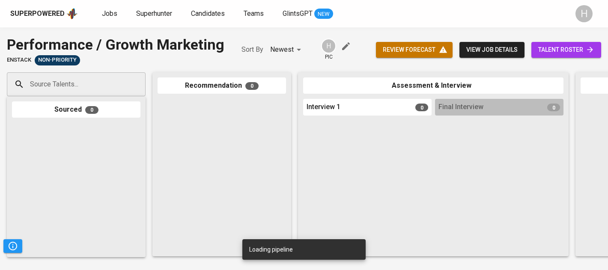
click at [569, 51] on span "talent roster" at bounding box center [566, 50] width 56 height 11
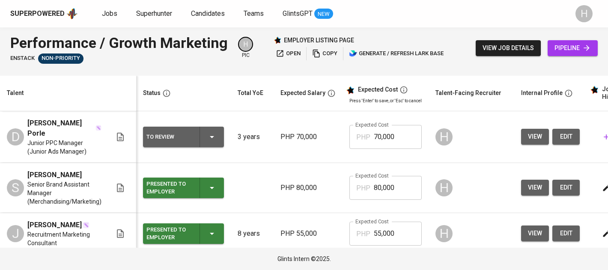
scroll to position [0, 125]
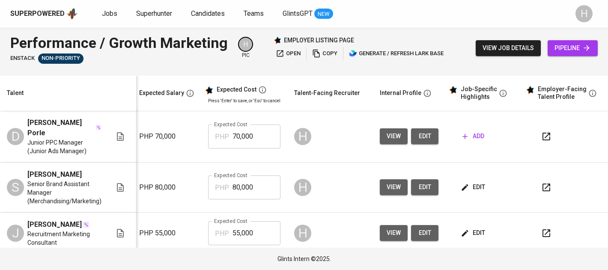
click at [473, 132] on span "add" at bounding box center [473, 136] width 22 height 11
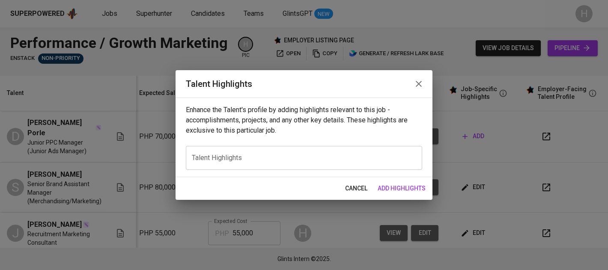
click at [282, 150] on div "x Talent Highlights" at bounding box center [304, 158] width 236 height 24
paste textarea "Dennett Alen T. Porle is a results-driven digital marketing specialist with str…"
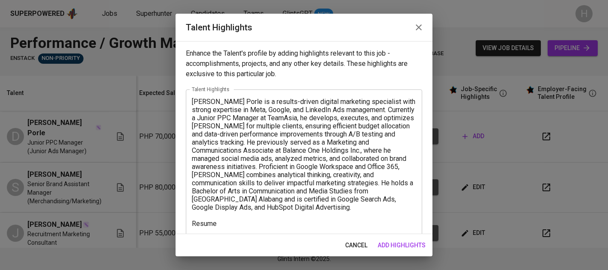
drag, startPoint x: 191, startPoint y: 101, endPoint x: 255, endPoint y: 100, distance: 64.2
click at [255, 100] on div "Dennett Alen T. Porle is a results-driven digital marketing specialist with str…" at bounding box center [304, 162] width 236 height 146
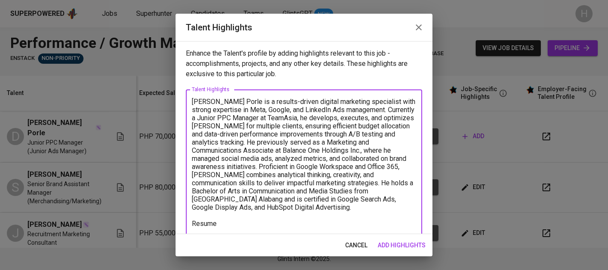
drag, startPoint x: 255, startPoint y: 100, endPoint x: 191, endPoint y: 102, distance: 64.3
click at [191, 102] on div "Dennett Alen T. Porle is a results-driven digital marketing specialist with str…" at bounding box center [304, 162] width 236 height 146
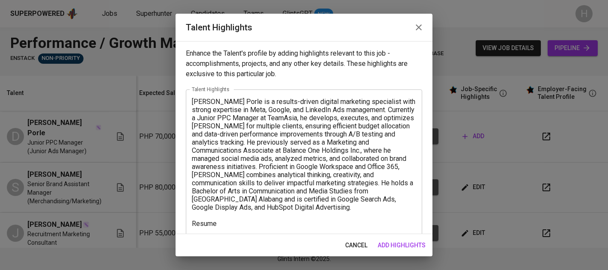
click at [256, 228] on div "Dennett Alen T. Porle is a results-driven digital marketing specialist with str…" at bounding box center [304, 162] width 236 height 146
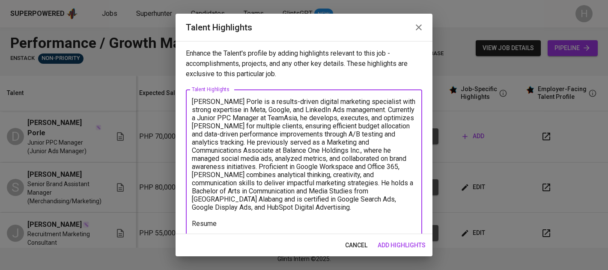
click at [256, 228] on div "Dennett Alen T. Porle is a results-driven digital marketing specialist with str…" at bounding box center [304, 162] width 236 height 146
click at [251, 228] on div "Dennett Alen T. Porle is a results-driven digital marketing specialist with str…" at bounding box center [304, 162] width 236 height 146
click at [226, 221] on textarea "Dennett Alen T. Porle is a results-driven digital marketing specialist with str…" at bounding box center [304, 163] width 224 height 130
paste textarea "https://glints.sg.larksuite.com/file/R9x7bFBvKoeWJpx3Qd5l29uFgFe"
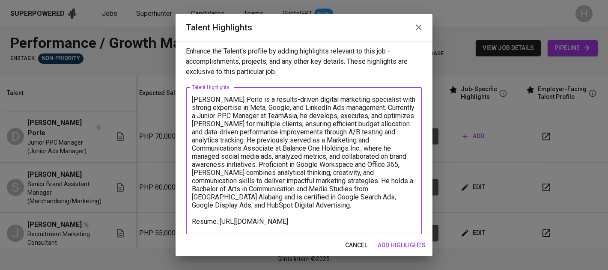
type textarea "Dennett Alen T. Porle is a results-driven digital marketing specialist with str…"
click at [400, 249] on span "add highlights" at bounding box center [402, 245] width 48 height 11
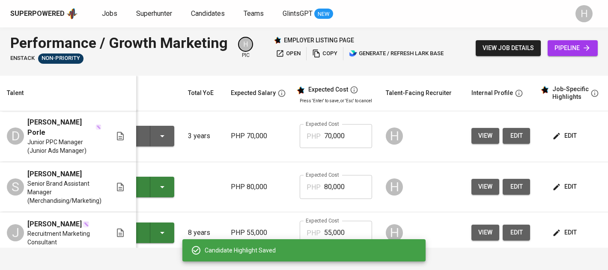
scroll to position [0, 0]
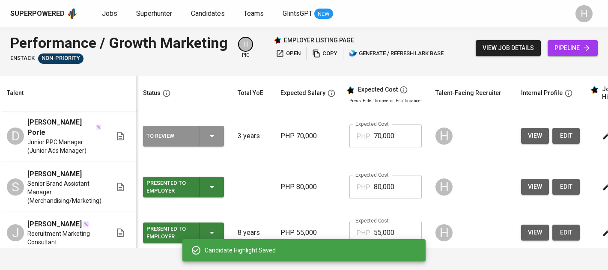
click at [215, 131] on icon "button" at bounding box center [212, 136] width 10 height 10
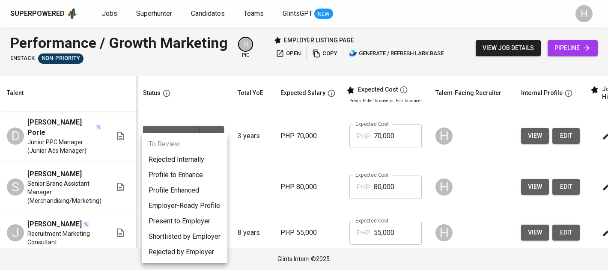
click at [180, 216] on li "Present to Employer" at bounding box center [185, 221] width 86 height 15
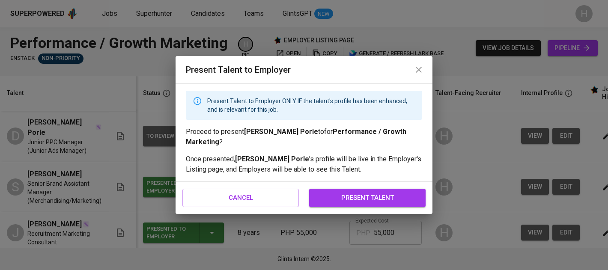
click at [389, 195] on span "present talent" at bounding box center [368, 197] width 98 height 11
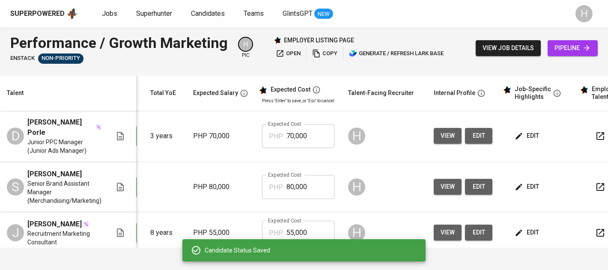
scroll to position [0, 138]
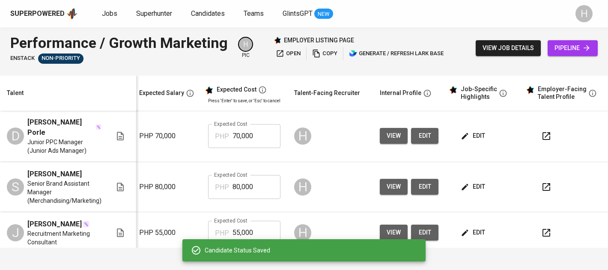
click at [471, 134] on span "edit" at bounding box center [473, 136] width 23 height 11
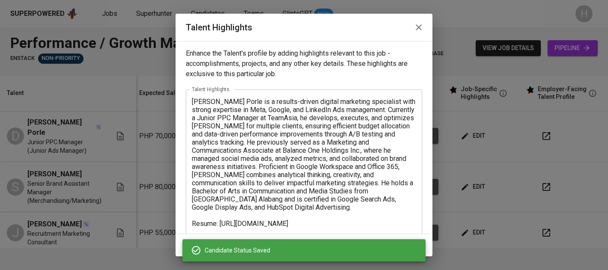
scroll to position [17, 0]
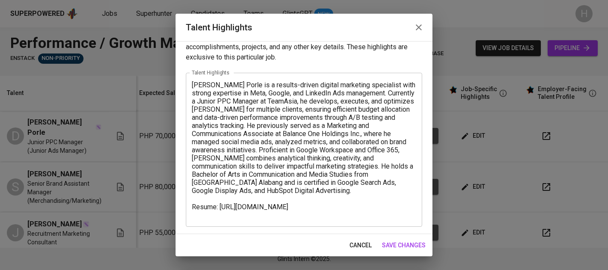
click at [251, 193] on textarea "Dennett Alen T. Porle is a results-driven digital marketing specialist with str…" at bounding box center [304, 150] width 224 height 138
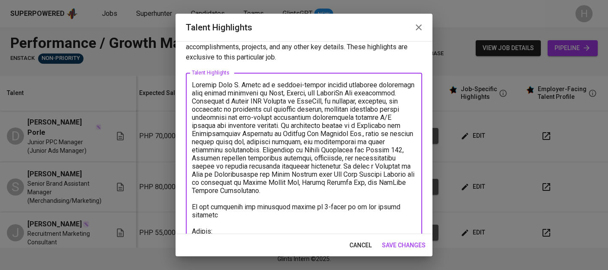
type textarea "Dennett Alen T. Porle is a results-driven digital marketing specialist with str…"
click at [417, 248] on span "save changes" at bounding box center [404, 245] width 44 height 11
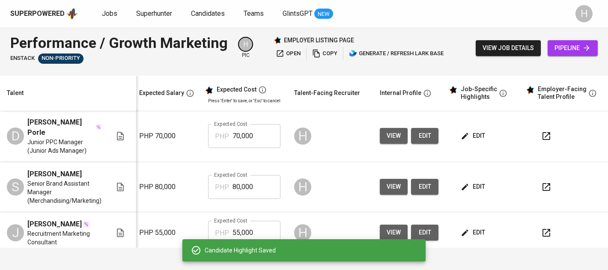
scroll to position [0, 0]
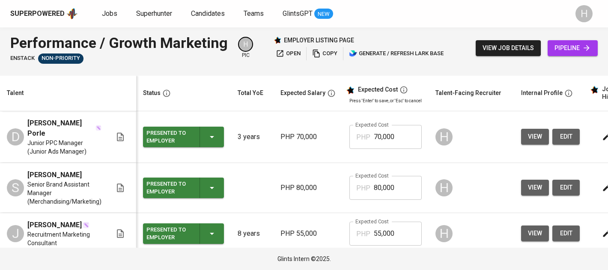
scroll to position [1, 0]
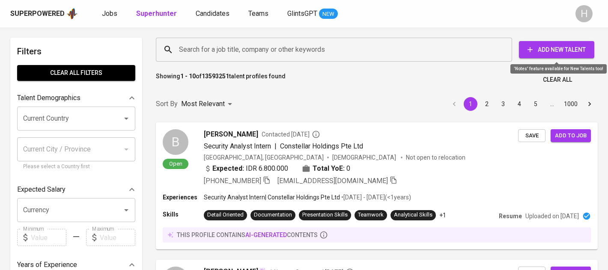
click at [552, 50] on span "Add New Talent" at bounding box center [557, 50] width 62 height 11
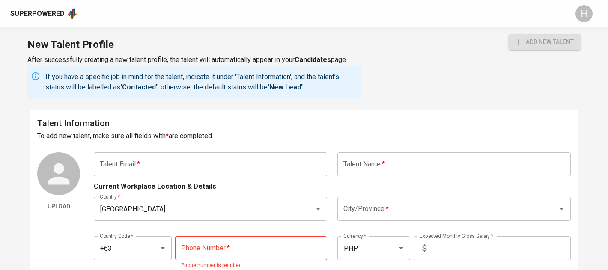
click at [197, 167] on input "text" at bounding box center [210, 164] width 233 height 24
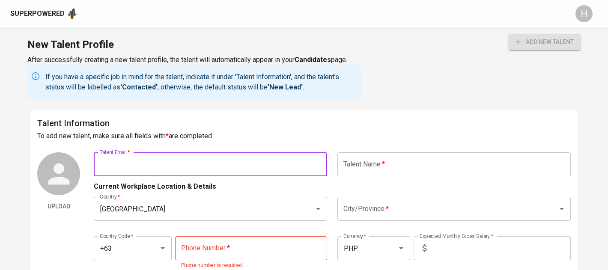
paste input "[EMAIL_ADDRESS][DOMAIN_NAME] |"
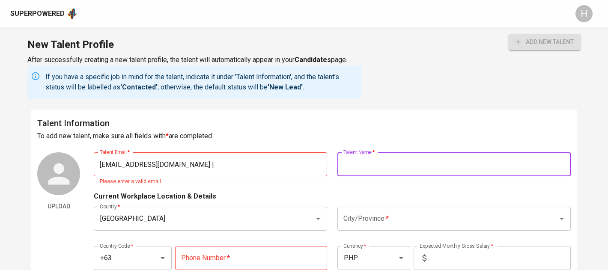
click at [180, 159] on input "[EMAIL_ADDRESS][DOMAIN_NAME] |" at bounding box center [210, 164] width 233 height 24
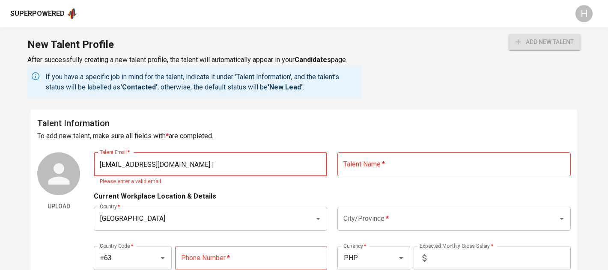
click at [178, 164] on input "[EMAIL_ADDRESS][DOMAIN_NAME] |" at bounding box center [210, 164] width 233 height 24
type input "[EMAIL_ADDRESS][DOMAIN_NAME]"
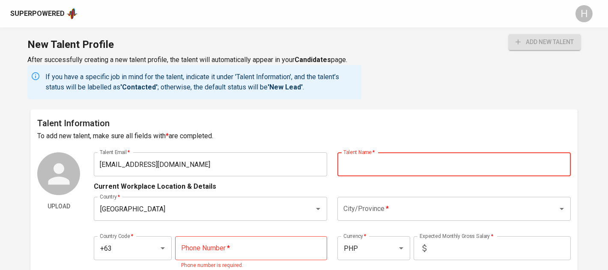
paste input "[PERSON_NAME]"
drag, startPoint x: 383, startPoint y: 167, endPoint x: 374, endPoint y: 167, distance: 9.0
click at [374, 167] on input "[PERSON_NAME]" at bounding box center [453, 164] width 233 height 24
type input "[PERSON_NAME]"
click at [384, 207] on input "City/Province   *" at bounding box center [442, 209] width 202 height 16
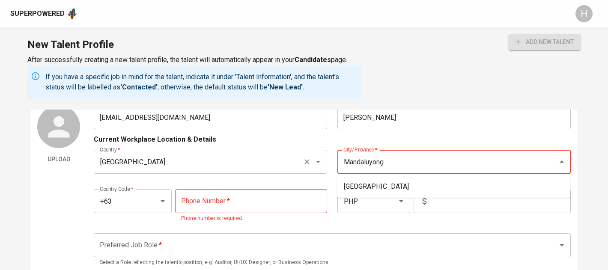
scroll to position [51, 0]
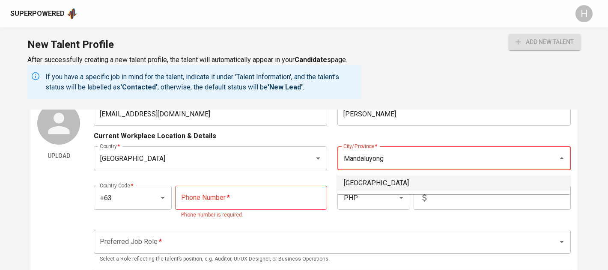
click at [369, 181] on li "[GEOGRAPHIC_DATA]" at bounding box center [453, 183] width 233 height 15
type input "[GEOGRAPHIC_DATA]"
click at [235, 198] on input "tel" at bounding box center [251, 198] width 152 height 24
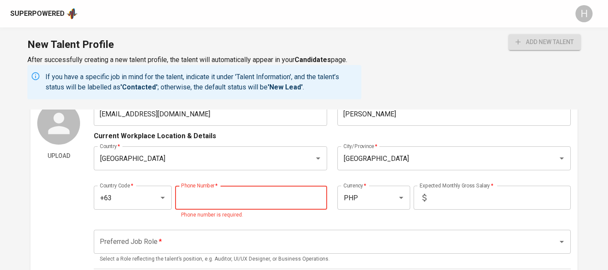
paste input "[PHONE_NUMBER]"
type input "[PHONE_NUMBER]"
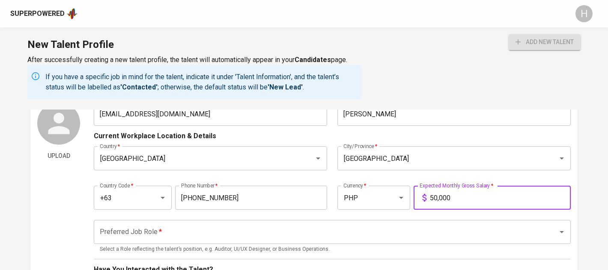
type input "50,000"
click at [375, 232] on input "Preferred Job Role   *" at bounding box center [320, 232] width 445 height 16
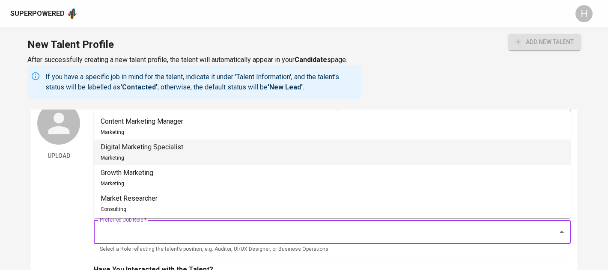
click at [283, 150] on li "Digital Marketing Specialist Marketing" at bounding box center [332, 153] width 477 height 26
type input "Digital Marketing Specialist"
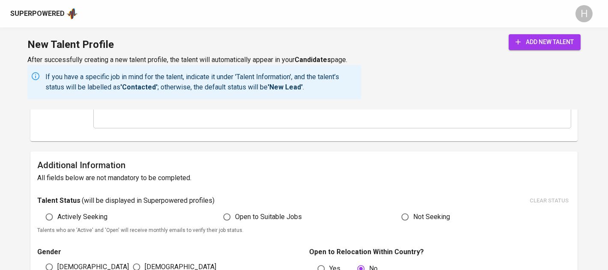
click at [68, 214] on span "Actively Seeking" at bounding box center [82, 217] width 50 height 10
click at [57, 214] on input "Actively Seeking" at bounding box center [49, 217] width 16 height 16
radio input "true"
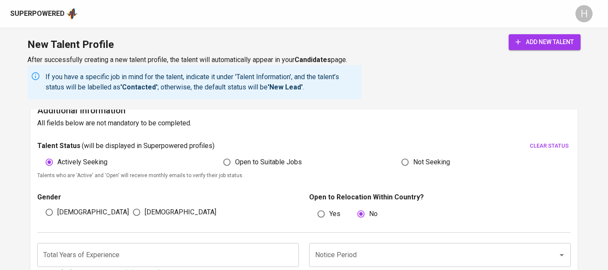
click at [162, 215] on span "[DEMOGRAPHIC_DATA]" at bounding box center [181, 212] width 72 height 10
click at [145, 215] on input "[DEMOGRAPHIC_DATA]" at bounding box center [136, 212] width 16 height 16
radio input "true"
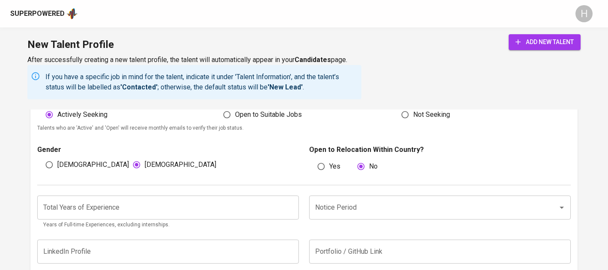
scroll to position [490, 0]
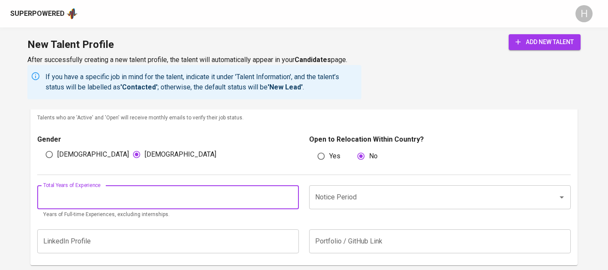
click at [147, 196] on input "number" at bounding box center [168, 197] width 262 height 24
type input "2"
click at [360, 194] on input "Notice Period" at bounding box center [428, 197] width 230 height 16
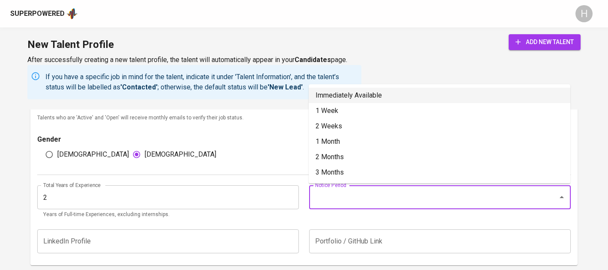
click at [375, 92] on li "Immediately Available" at bounding box center [440, 95] width 262 height 15
type input "Immediately Available"
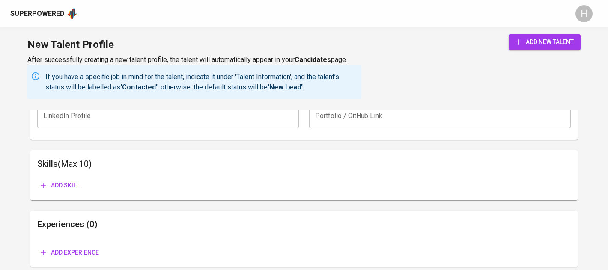
scroll to position [650, 0]
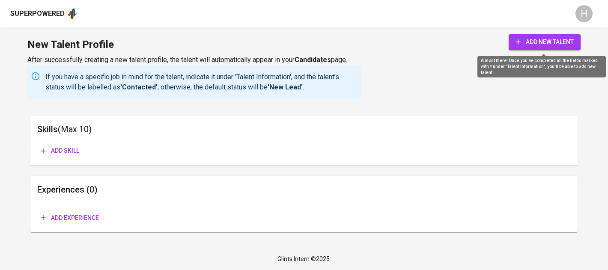
click at [537, 38] on span "add new talent" at bounding box center [544, 42] width 58 height 11
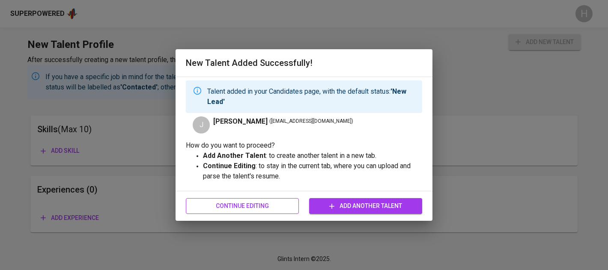
click at [251, 202] on span "Continue Editing" at bounding box center [242, 206] width 99 height 11
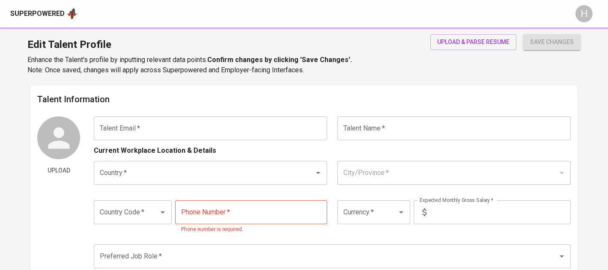
type input "[EMAIL_ADDRESS][DOMAIN_NAME]"
type input "[PERSON_NAME]"
type input "[GEOGRAPHIC_DATA]"
type input "+63"
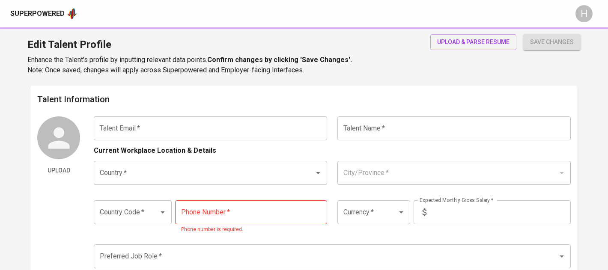
type input "[PHONE_NUMBER]"
type input "PHP"
type input "50,000"
type input "Digital Marketing Specialist"
radio input "true"
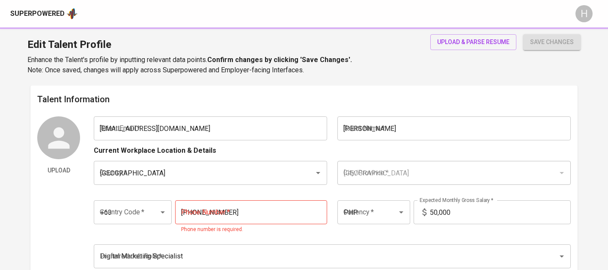
radio input "true"
type input "2"
type input "Immediately Available"
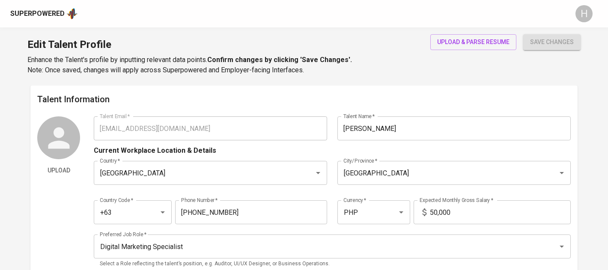
scroll to position [409, 0]
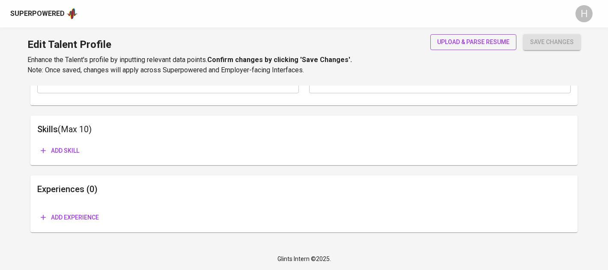
click at [464, 43] on span "upload & parse resume" at bounding box center [473, 42] width 72 height 11
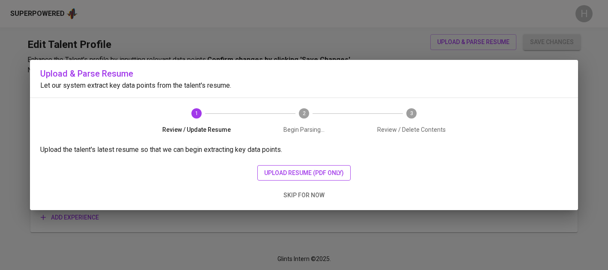
click at [312, 175] on span "upload resume (pdf only)" at bounding box center [304, 173] width 80 height 11
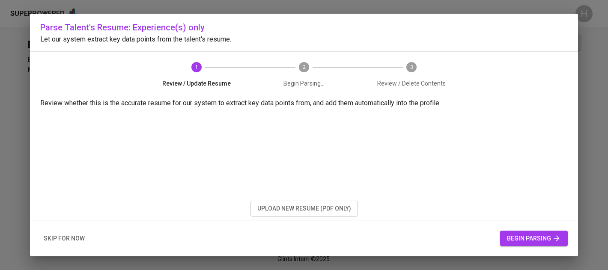
click at [524, 232] on button "begin parsing" at bounding box center [534, 239] width 68 height 16
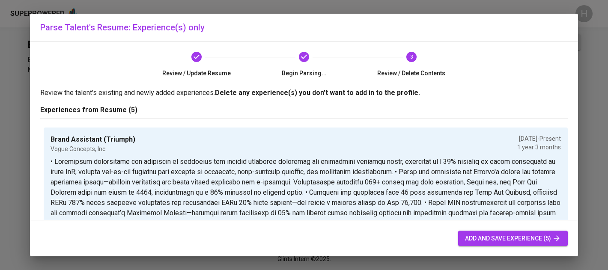
click at [485, 238] on span "add and save experience (5)" at bounding box center [513, 238] width 96 height 11
click at [479, 236] on span "add and save experience (5)" at bounding box center [513, 238] width 96 height 11
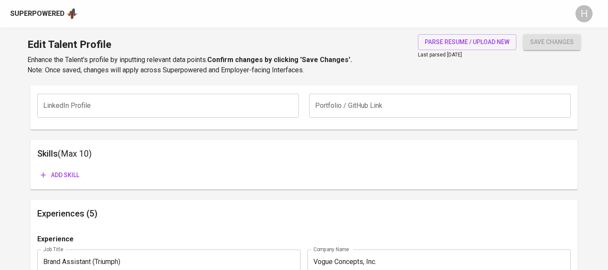
scroll to position [372, 0]
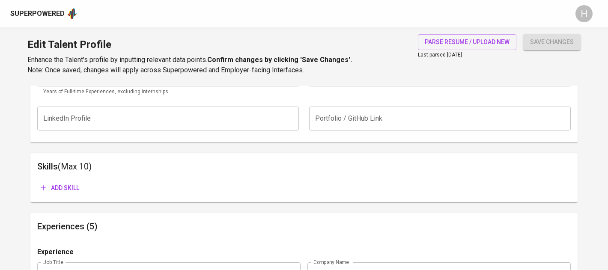
click at [79, 185] on span "Add skill" at bounding box center [60, 188] width 39 height 11
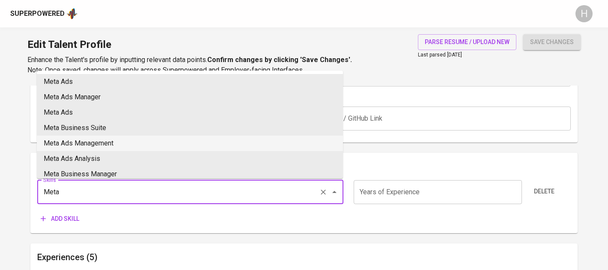
click at [89, 141] on li "Meta Ads Management" at bounding box center [190, 143] width 306 height 15
type input "Meta Ads Management"
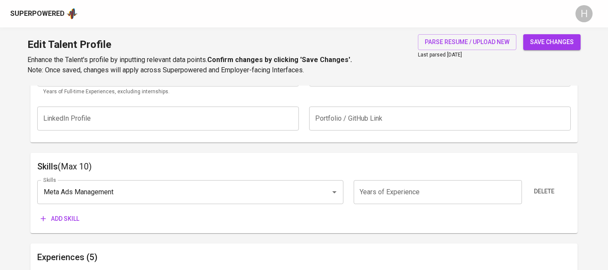
click at [63, 223] on span "Add skill" at bounding box center [60, 219] width 39 height 11
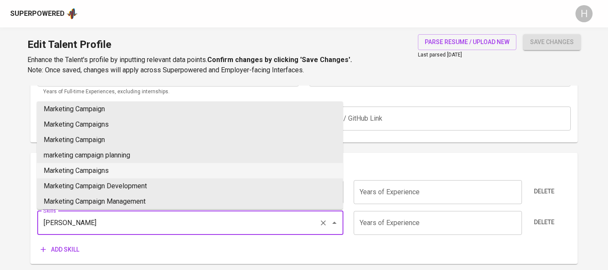
scroll to position [143, 0]
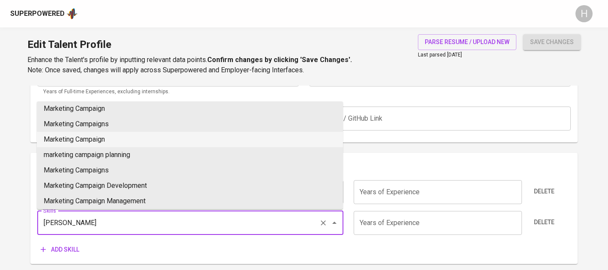
click at [100, 137] on li "Marketing Campaign" at bounding box center [190, 139] width 306 height 15
type input "Marketing Campaign"
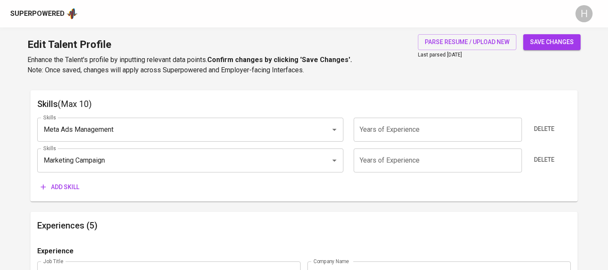
scroll to position [455, 0]
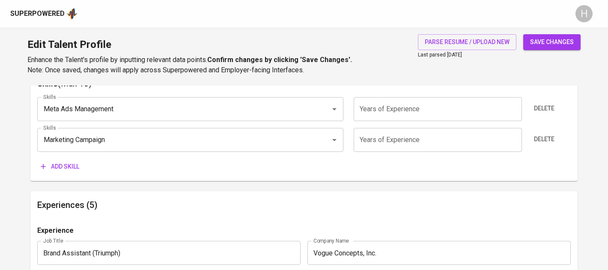
click at [63, 174] on button "Add skill" at bounding box center [59, 167] width 45 height 16
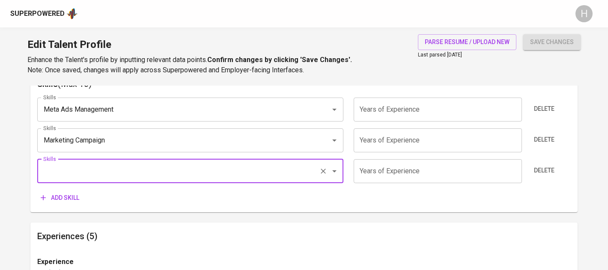
scroll to position [452, 0]
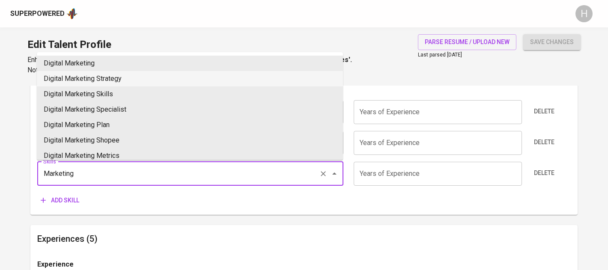
click at [146, 75] on li "Digital Marketing Strategy" at bounding box center [190, 78] width 306 height 15
type input "Digital Marketing Strategy"
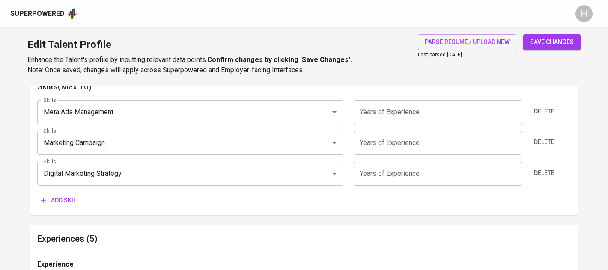
click at [73, 204] on span "Add skill" at bounding box center [60, 200] width 39 height 11
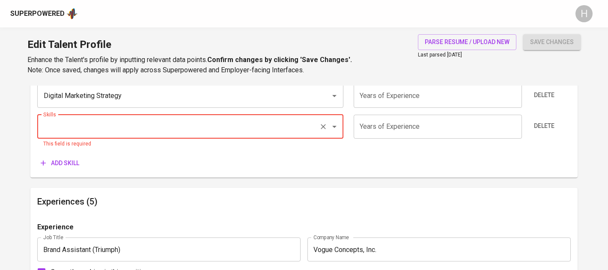
scroll to position [530, 0]
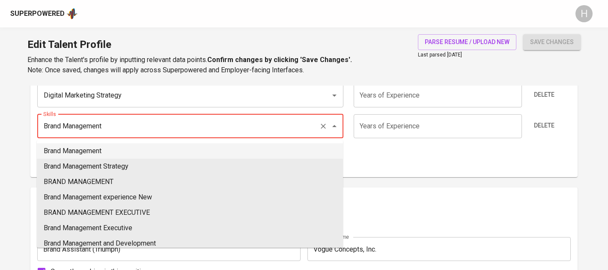
click at [94, 148] on li "Brand Management" at bounding box center [190, 150] width 306 height 15
type input "Brand Management"
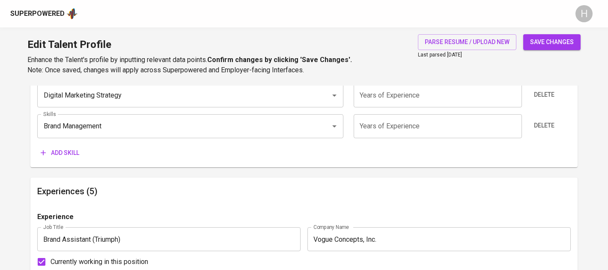
click at [66, 149] on span "Add skill" at bounding box center [60, 153] width 39 height 11
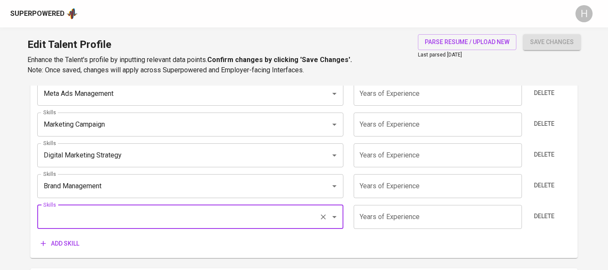
scroll to position [469, 0]
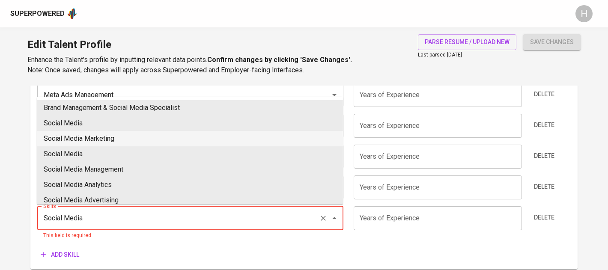
click at [155, 134] on li "Social Media Marketing" at bounding box center [190, 138] width 306 height 15
type input "Social Media Marketing"
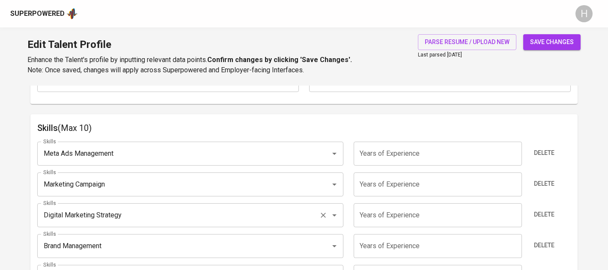
scroll to position [404, 0]
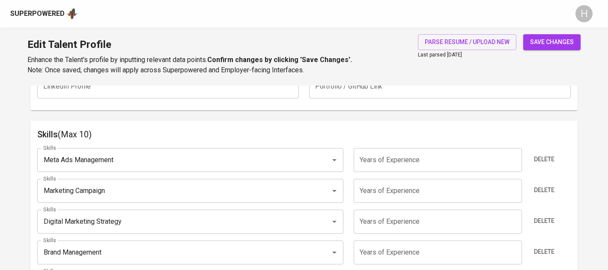
click at [538, 39] on span "save changes" at bounding box center [552, 42] width 44 height 11
click at [106, 130] on h6 "Skills (Max 10)" at bounding box center [303, 135] width 533 height 14
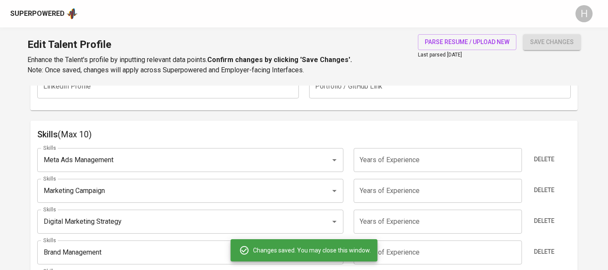
type input "Social Media Marketing (SMM)"
type input "Brand Management"
type input "Marketing Campaign"
type input "Meta Ads Management"
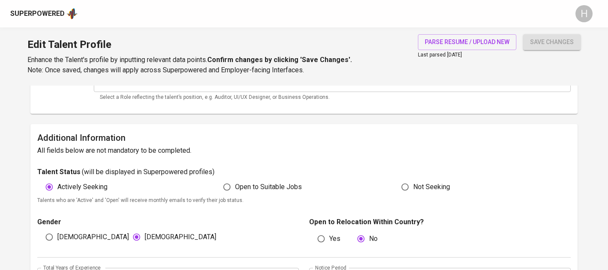
scroll to position [0, 0]
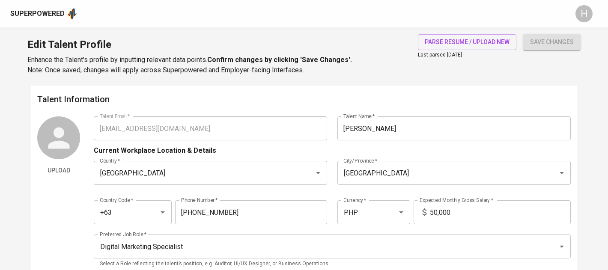
click at [39, 13] on div "Superpowered" at bounding box center [37, 14] width 54 height 10
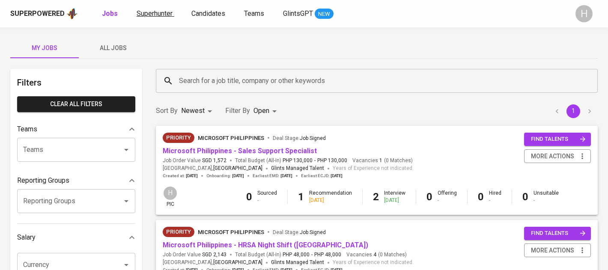
click at [160, 19] on link "Superhunter" at bounding box center [156, 14] width 38 height 11
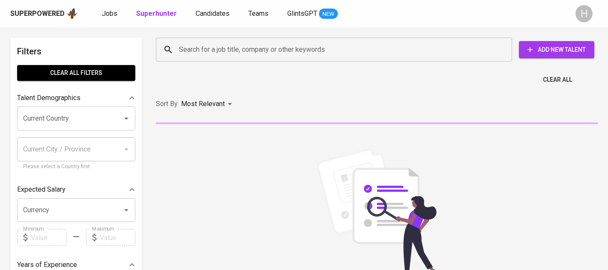
click at [271, 48] on input "Search for a job title, company or other keywords" at bounding box center [336, 50] width 319 height 16
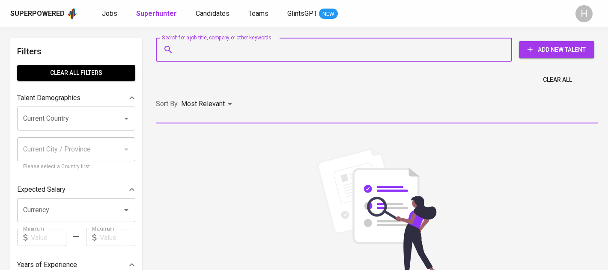
paste input "[EMAIL_ADDRESS][DOMAIN_NAME]"
type input "[EMAIL_ADDRESS][DOMAIN_NAME]"
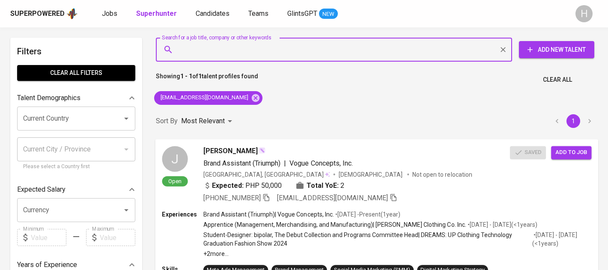
click at [558, 157] on span "Add to job" at bounding box center [571, 153] width 32 height 10
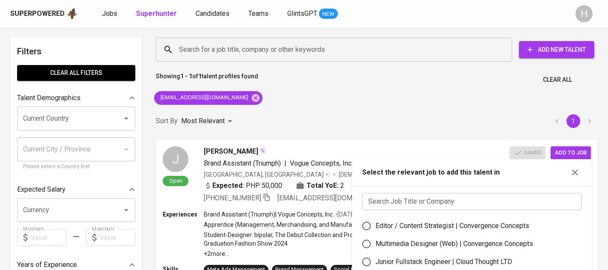
click at [469, 200] on input "text" at bounding box center [471, 201] width 219 height 17
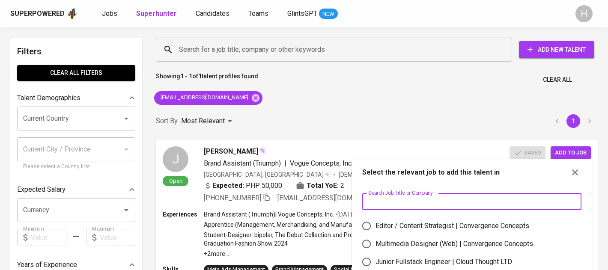
type input "E"
type input "Performance"
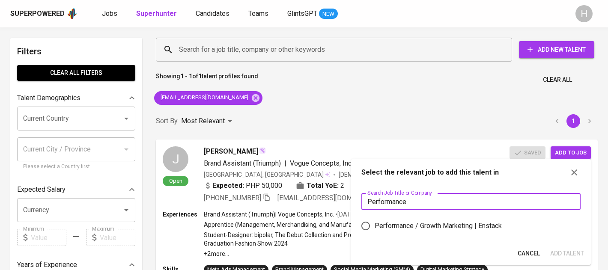
scroll to position [17, 0]
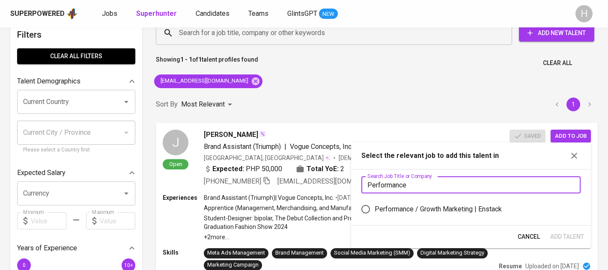
click at [471, 201] on label "Performance / Growth Marketing | Enstack" at bounding box center [465, 209] width 217 height 18
click at [375, 201] on input "Performance / Growth Marketing | Enstack" at bounding box center [366, 209] width 18 height 18
radio input "true"
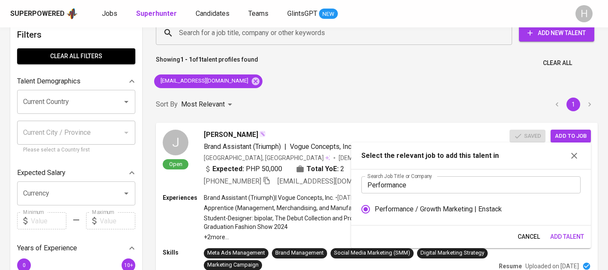
click at [558, 241] on span "Add Talent" at bounding box center [567, 237] width 34 height 11
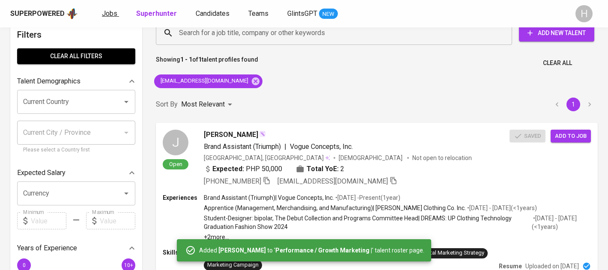
click at [107, 15] on span "Jobs" at bounding box center [109, 13] width 15 height 8
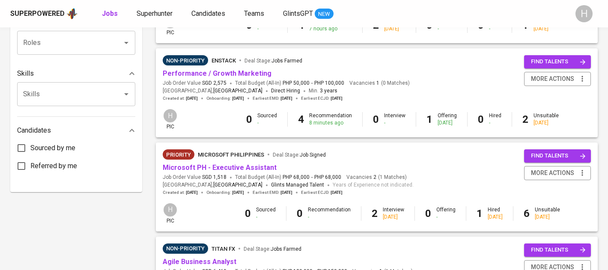
scroll to position [355, 0]
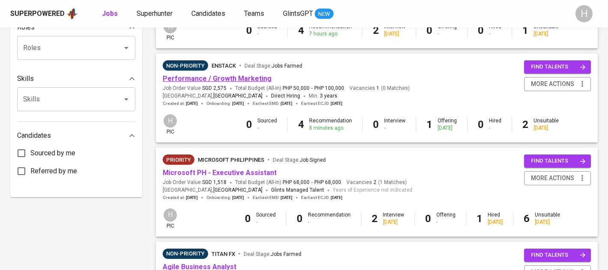
click at [207, 80] on link "Performance / Growth Marketing" at bounding box center [217, 78] width 109 height 8
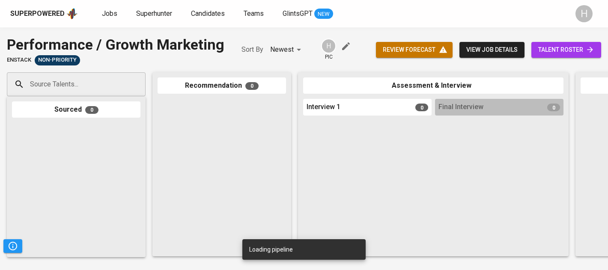
click at [96, 89] on input "Source Talents..." at bounding box center [73, 84] width 90 height 16
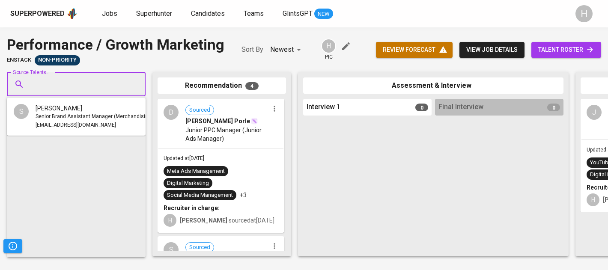
paste input "[EMAIL_ADDRESS][DOMAIN_NAME]"
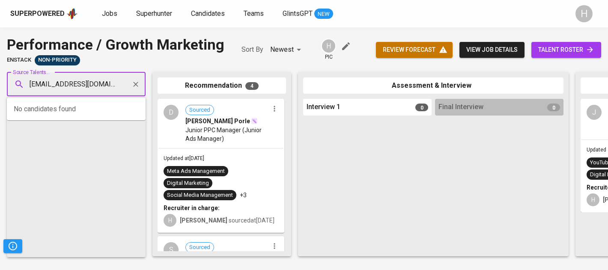
type input "[EMAIL_ADDRESS][DOMAIN_NAME]"
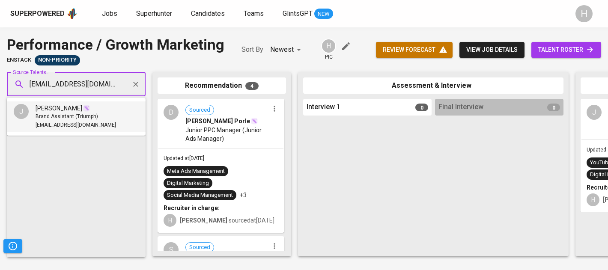
click at [69, 119] on span "Brand Assistant (Triumph)" at bounding box center [67, 117] width 63 height 9
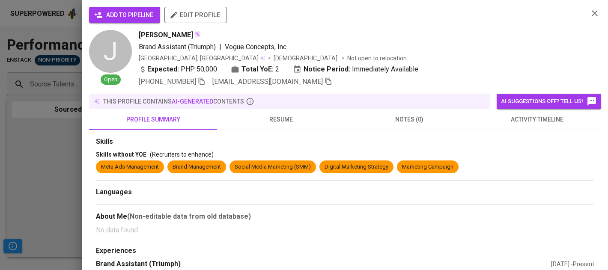
click at [135, 10] on span "add to pipeline" at bounding box center [124, 15] width 57 height 11
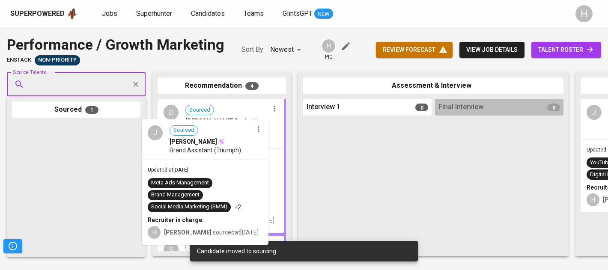
drag, startPoint x: 52, startPoint y: 164, endPoint x: 543, endPoint y: 94, distance: 496.1
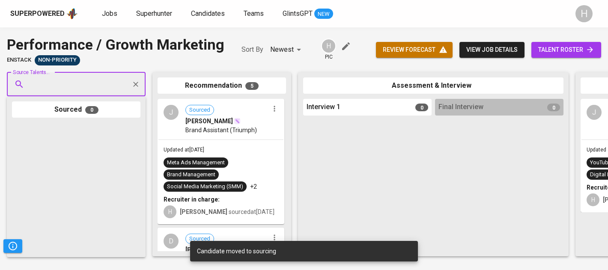
click at [545, 55] on link "talent roster" at bounding box center [566, 50] width 70 height 16
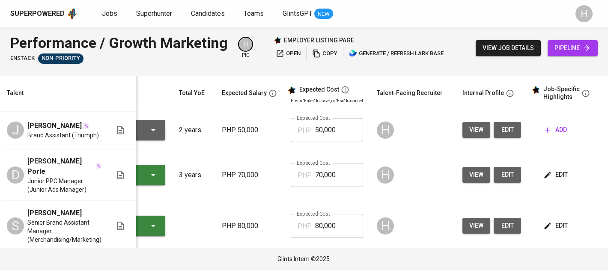
scroll to position [0, 125]
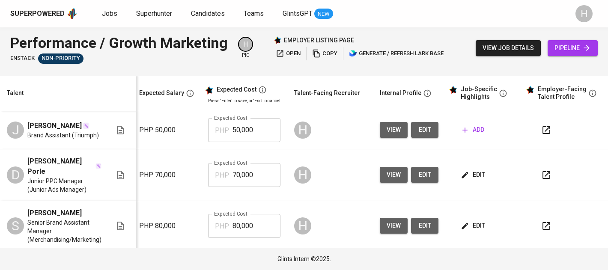
click at [466, 125] on button "add" at bounding box center [473, 130] width 29 height 16
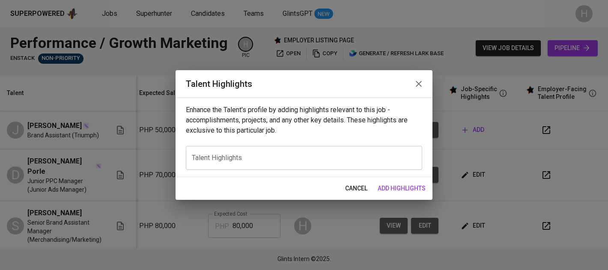
click at [290, 152] on div "x Talent Highlights" at bounding box center [304, 158] width 236 height 24
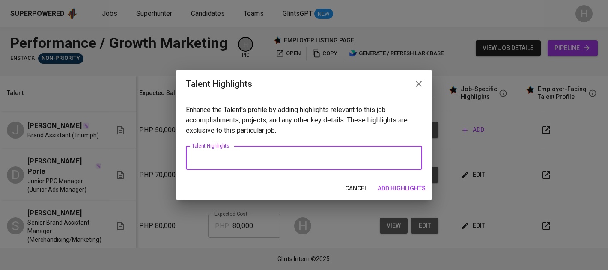
paste textarea "[PERSON_NAME] is a results-driven marketing professional specializing in growth…"
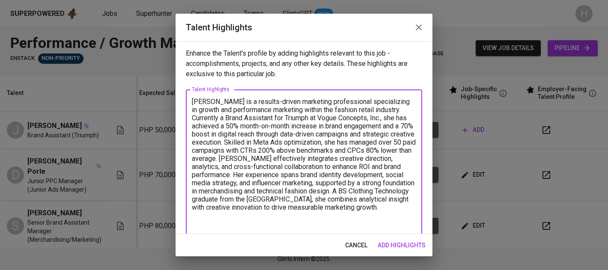
scroll to position [2, 0]
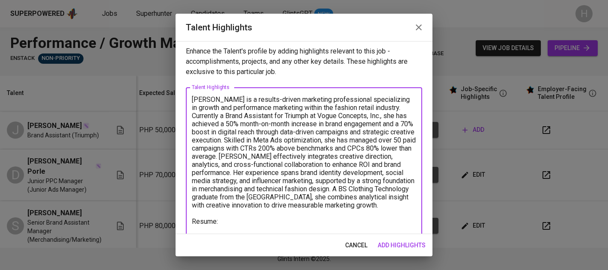
paste textarea "[URL][DOMAIN_NAME]"
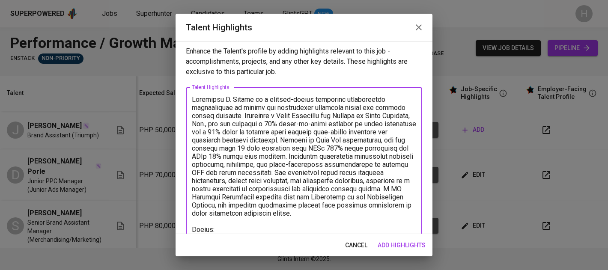
scroll to position [10, 0]
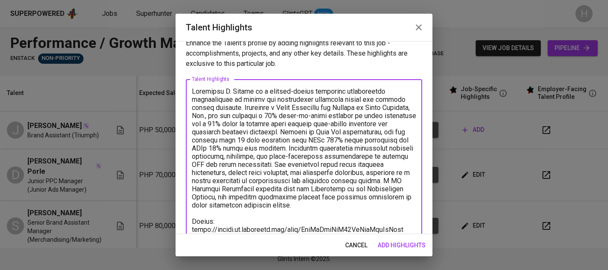
type textarea "[PERSON_NAME] is a results-driven marketing professional specializing in growth…"
click at [406, 244] on span "add highlights" at bounding box center [402, 245] width 48 height 11
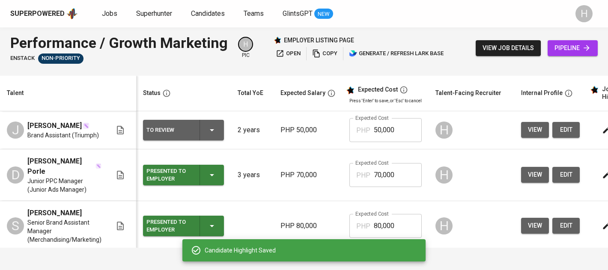
scroll to position [0, 0]
click at [215, 131] on icon "button" at bounding box center [212, 130] width 10 height 10
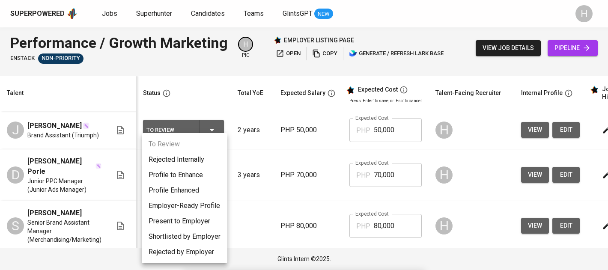
click at [178, 217] on li "Present to Employer" at bounding box center [185, 221] width 86 height 15
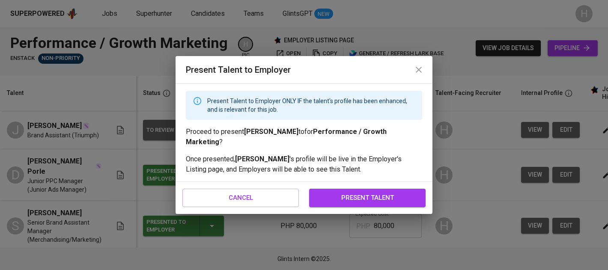
click at [384, 192] on span "present talent" at bounding box center [368, 197] width 98 height 11
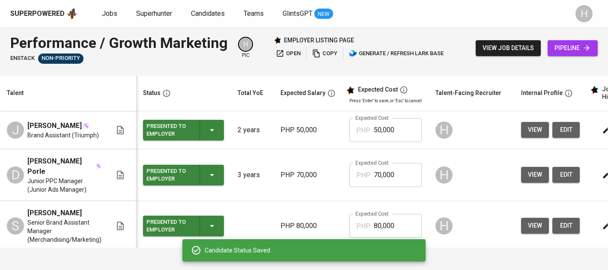
click at [318, 57] on icon "button" at bounding box center [316, 53] width 9 height 9
